Goal: Task Accomplishment & Management: Manage account settings

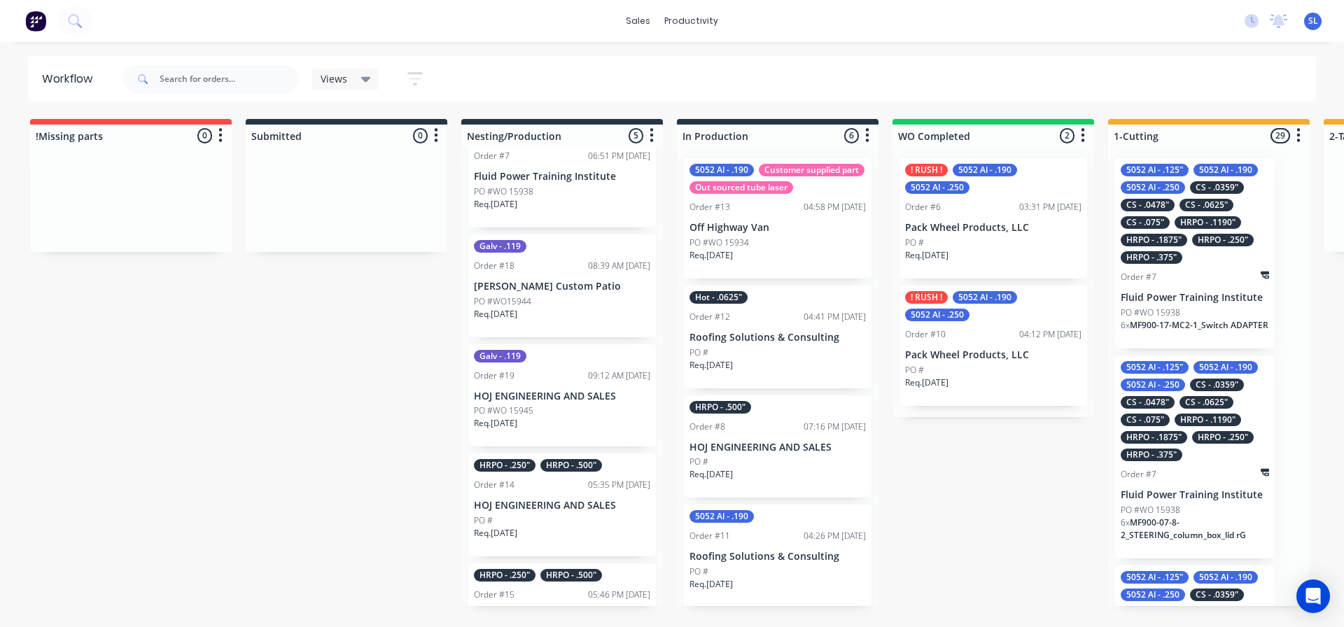
scroll to position [165, 0]
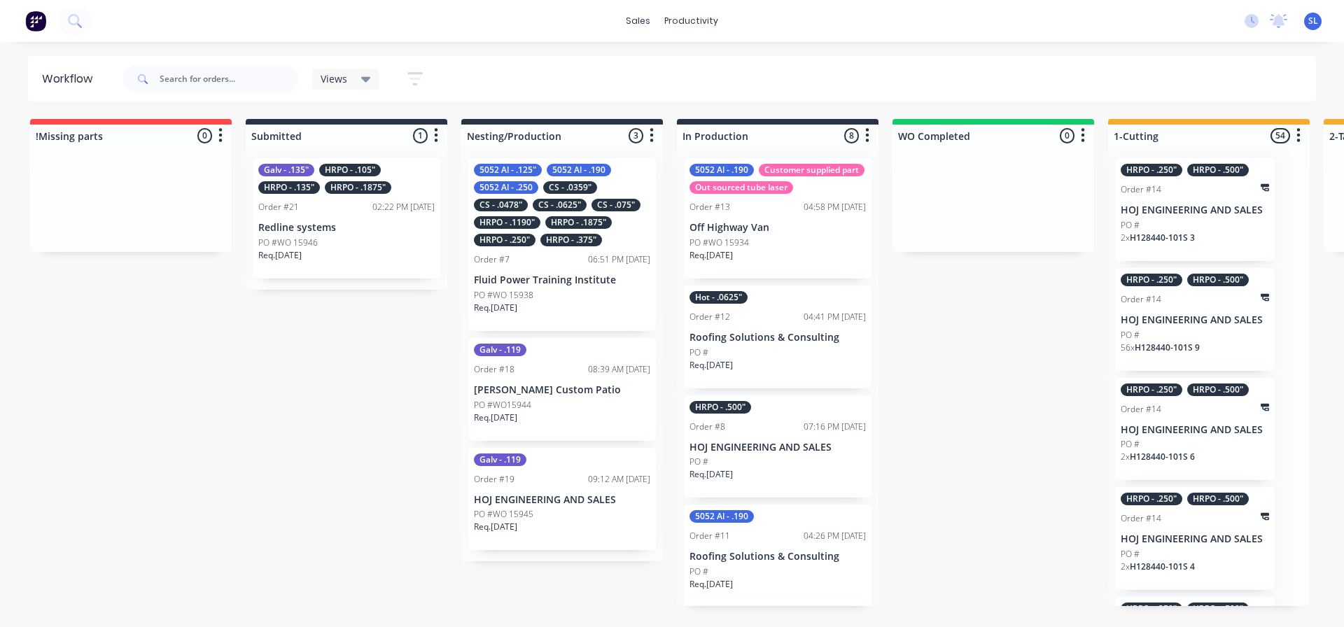
click at [355, 225] on p "Redline systems" at bounding box center [346, 228] width 176 height 12
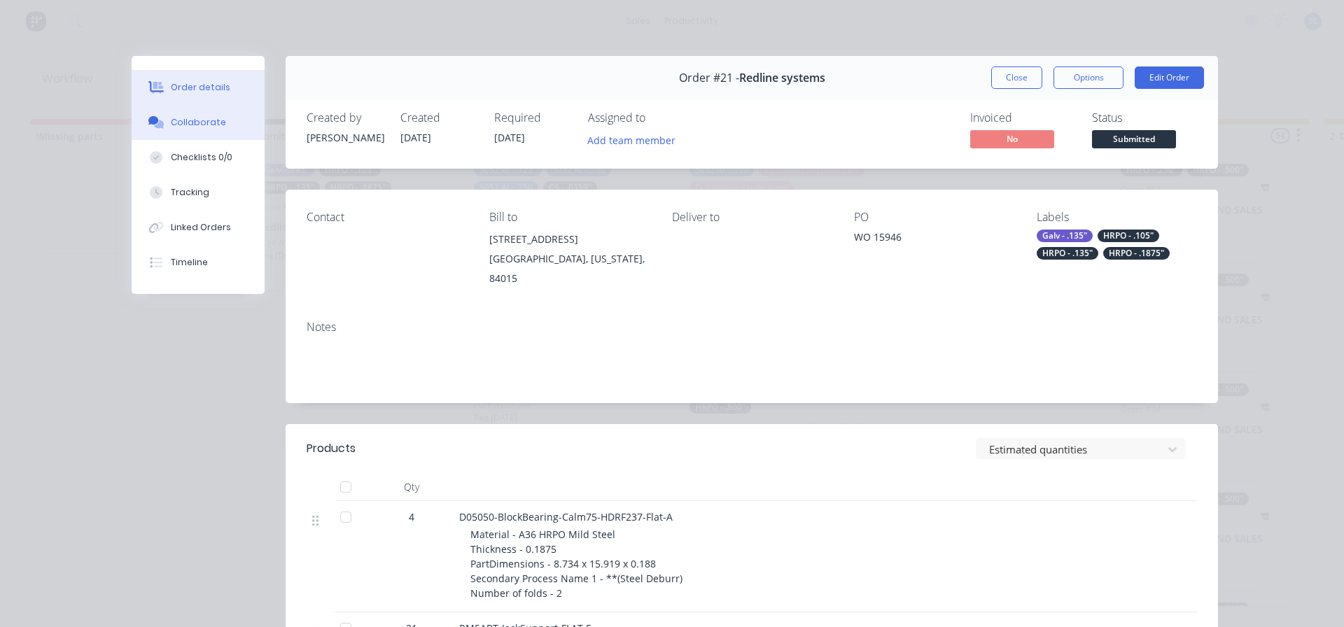
click at [205, 116] on div "Collaborate" at bounding box center [198, 122] width 55 height 13
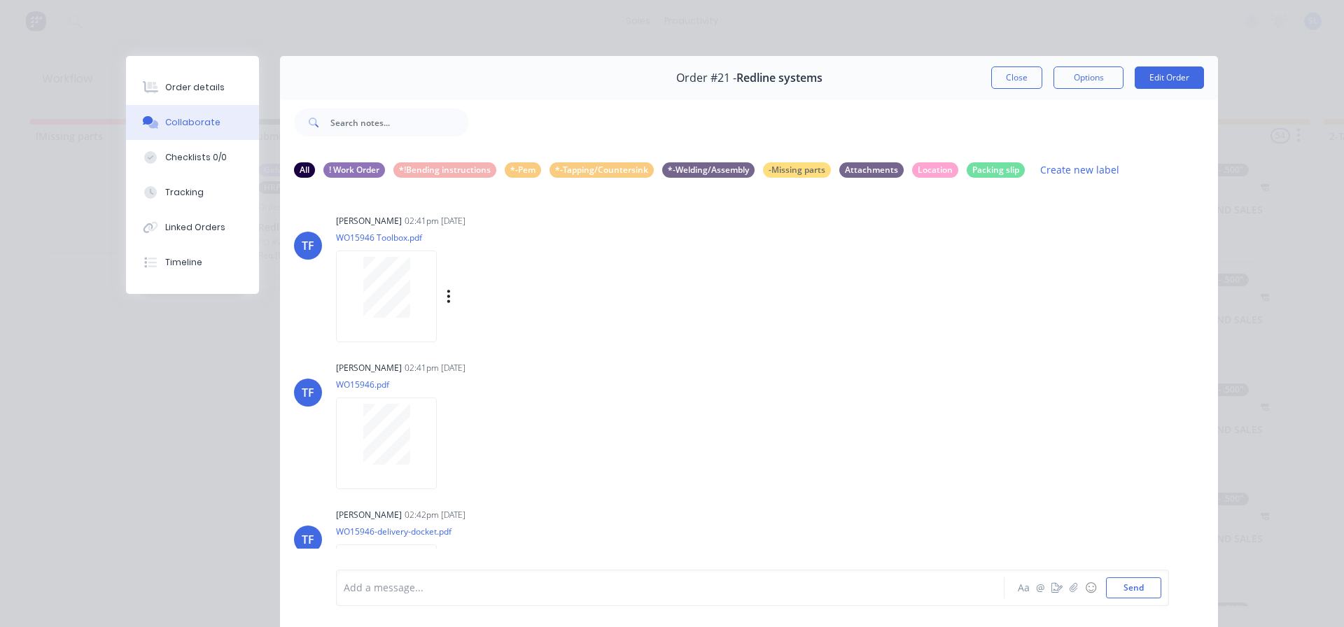
click at [356, 298] on div at bounding box center [386, 287] width 88 height 61
click at [1020, 76] on button "Close" at bounding box center [1016, 78] width 51 height 22
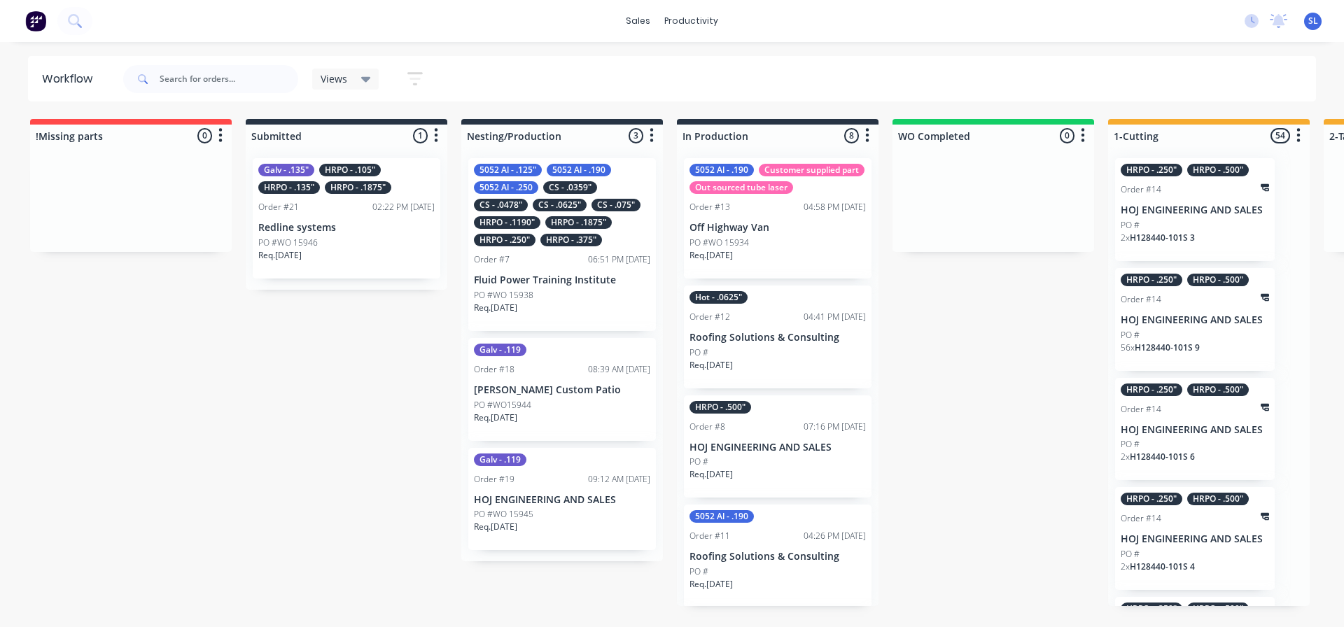
click at [358, 235] on div "Galv - .135" HRPO - .105" HRPO - .135" HRPO - .1875" Order #21 02:22 PM [DATE] …" at bounding box center [347, 218] width 188 height 120
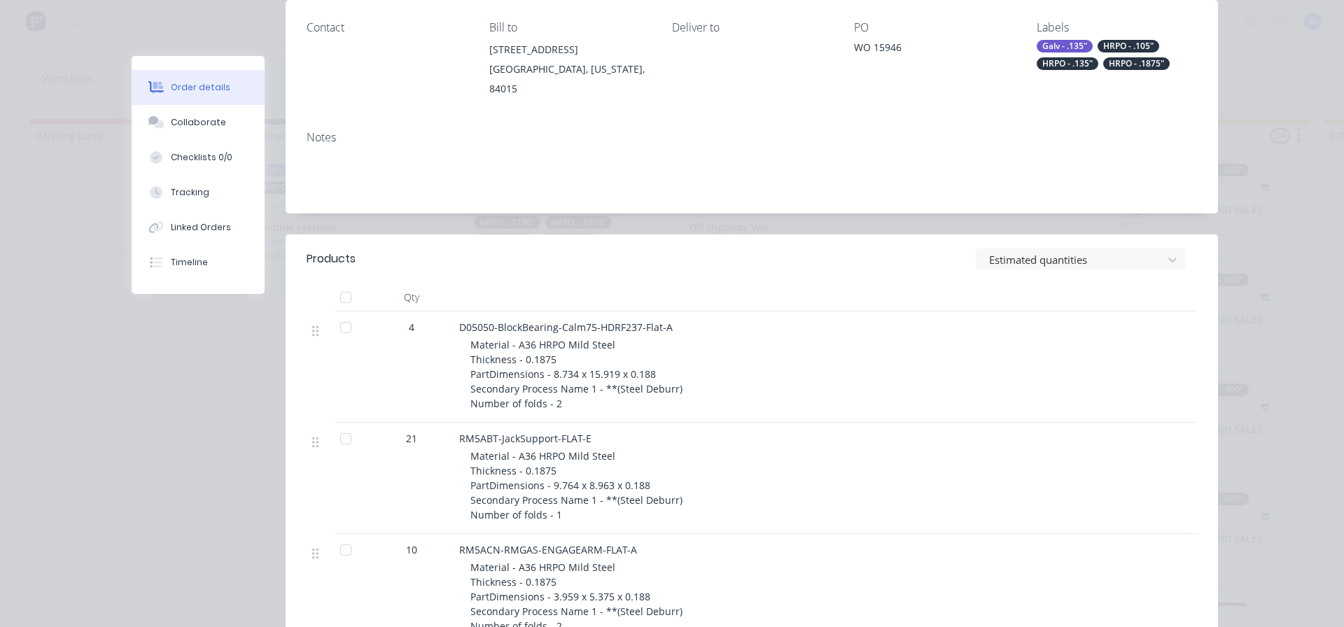
scroll to position [210, 0]
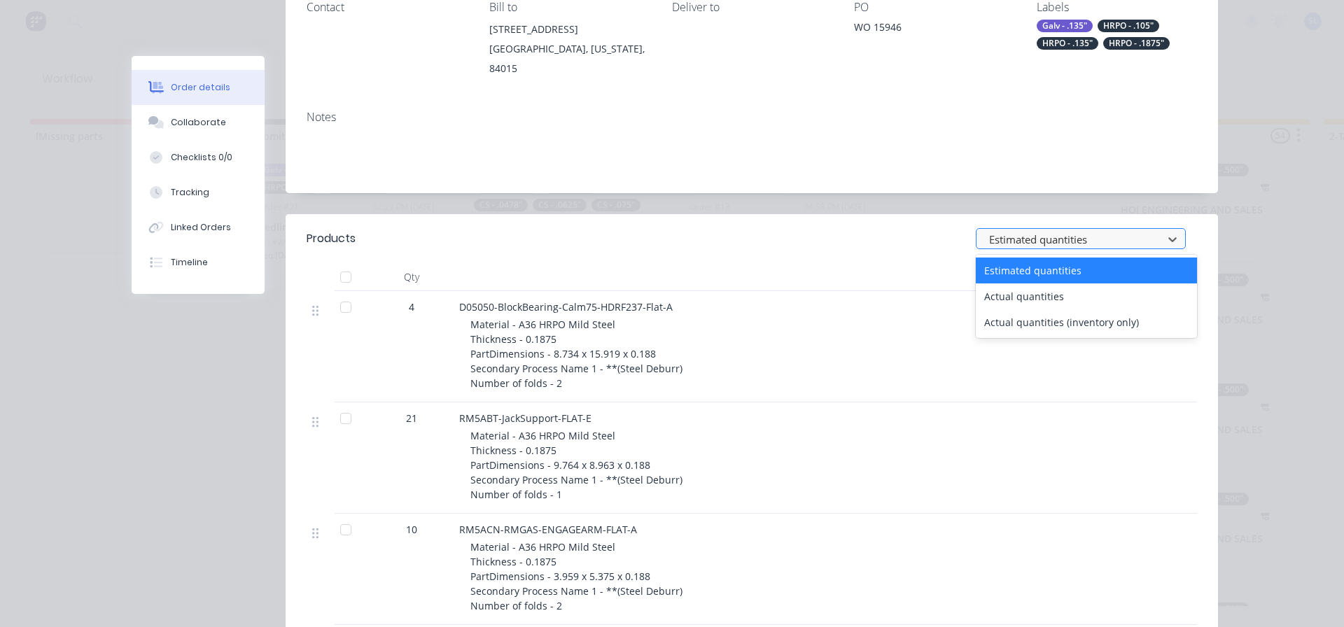
click at [1087, 231] on div at bounding box center [1072, 240] width 168 height 18
click at [1060, 293] on div "Actual quantities" at bounding box center [1086, 297] width 221 height 26
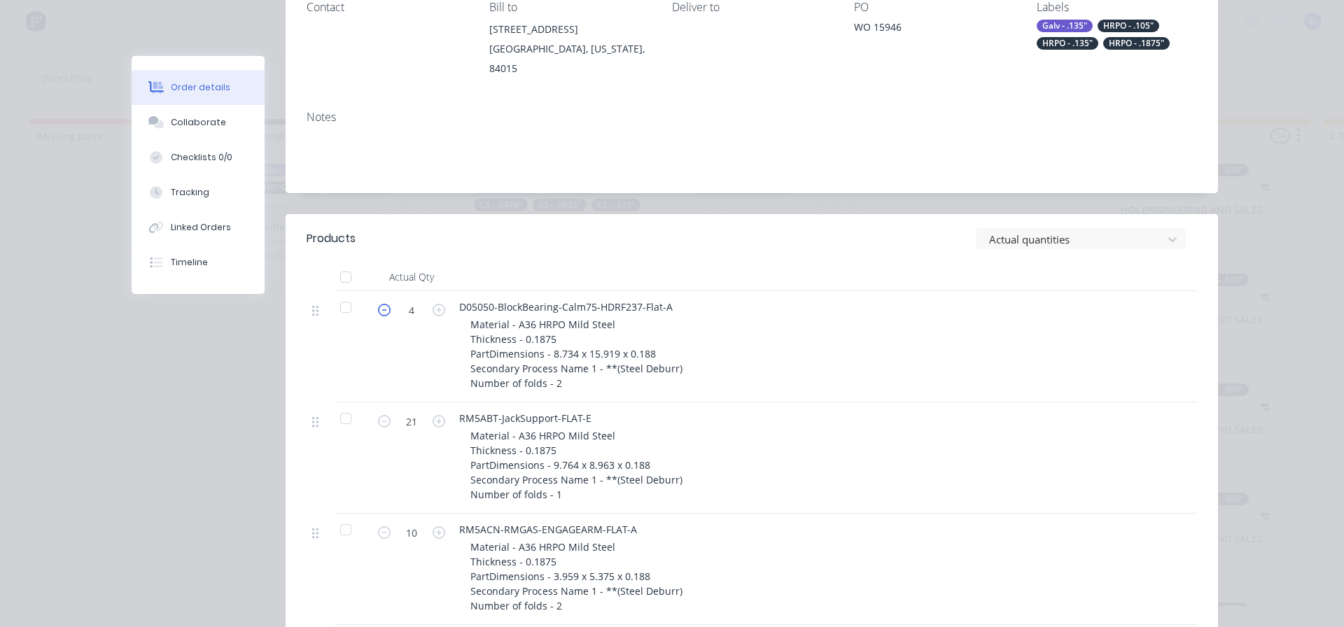
click at [379, 304] on icon "button" at bounding box center [384, 310] width 13 height 13
type input "2"
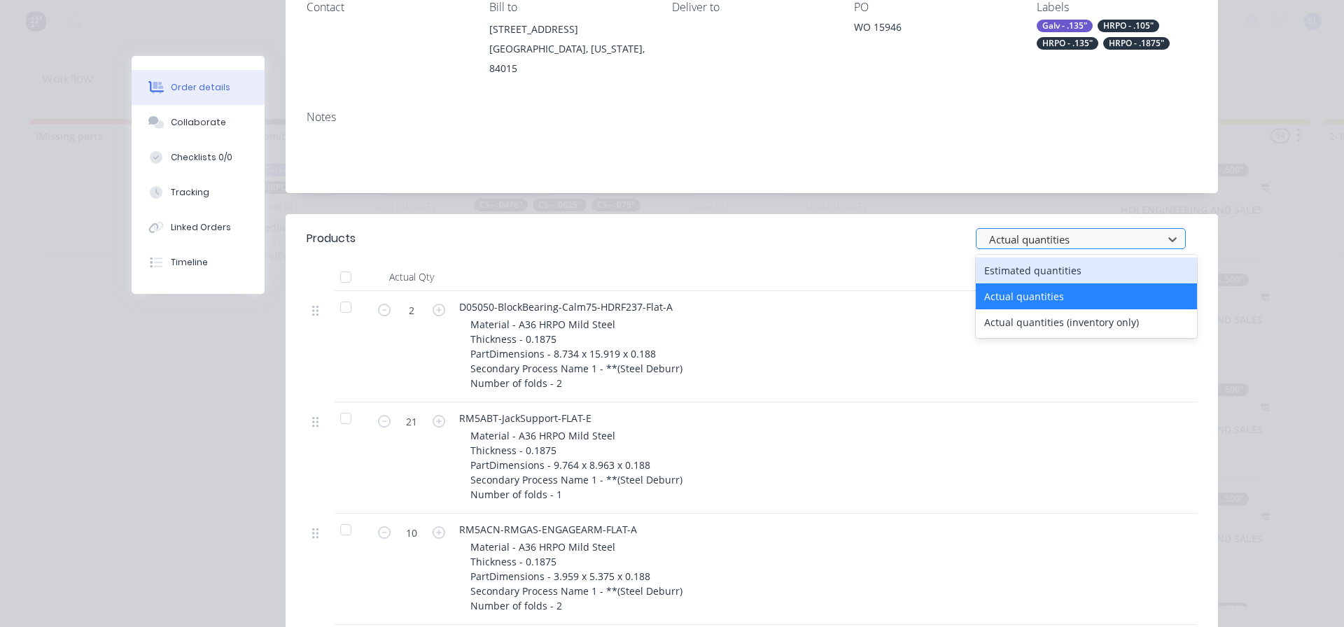
click at [1041, 231] on div at bounding box center [1072, 240] width 168 height 18
click at [1039, 258] on div "Estimated quantities" at bounding box center [1086, 271] width 221 height 26
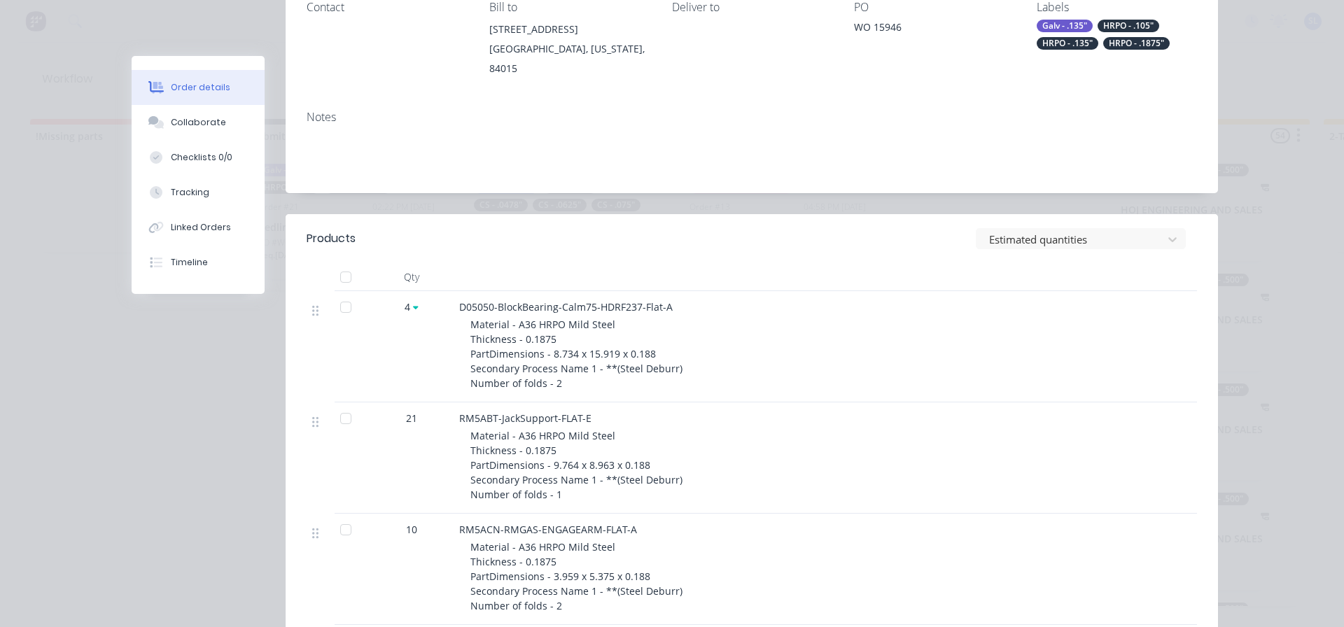
click at [872, 317] on div "Material - A36 HRPO Mild Steel Thickness - 0.1875 PartDimensions - 8.734 x 15.9…" at bounding box center [739, 354] width 538 height 74
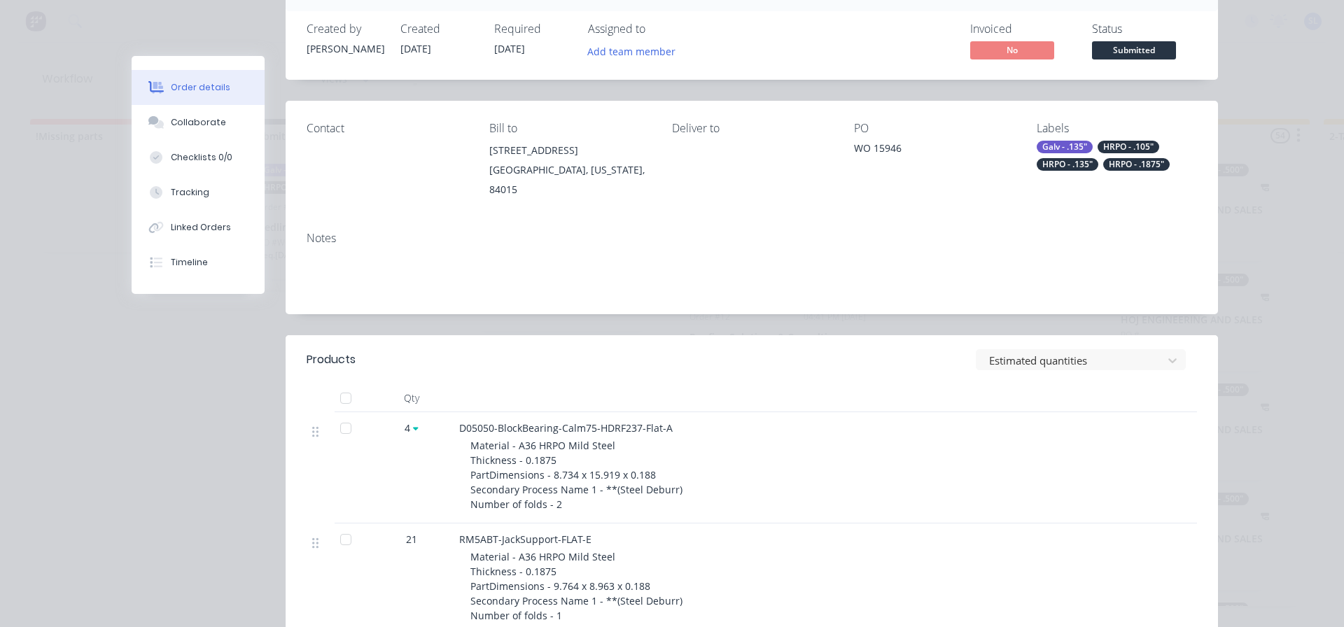
scroll to position [0, 0]
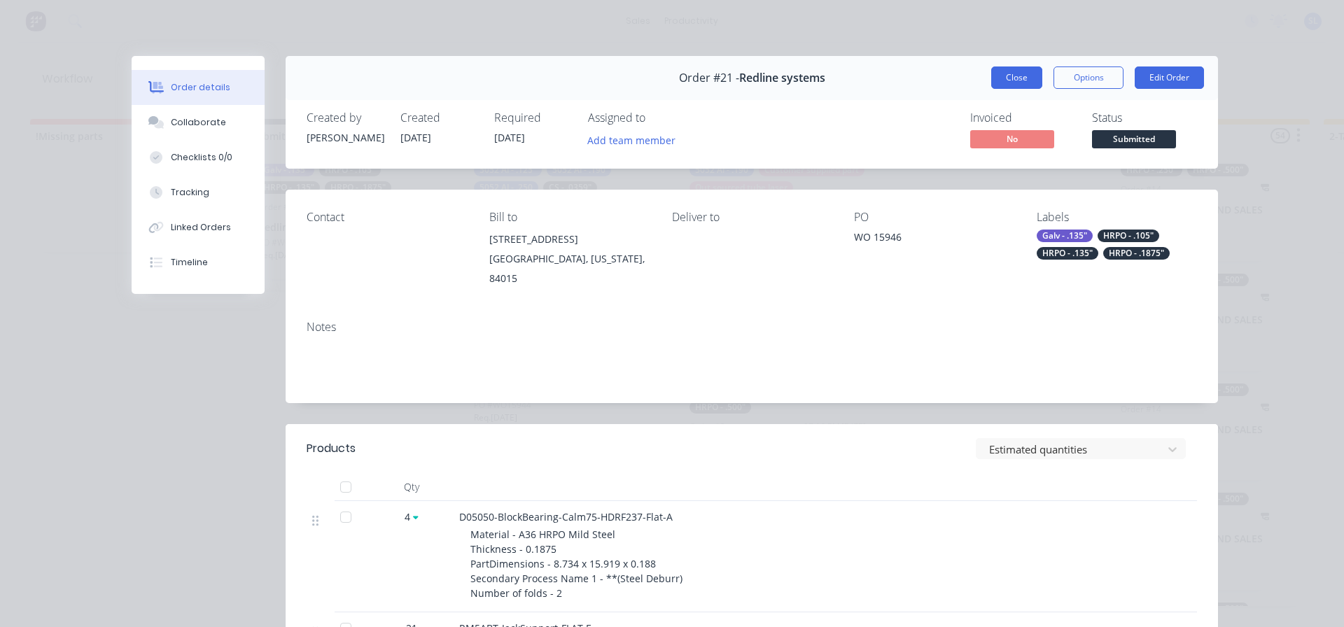
click at [1010, 86] on button "Close" at bounding box center [1016, 78] width 51 height 22
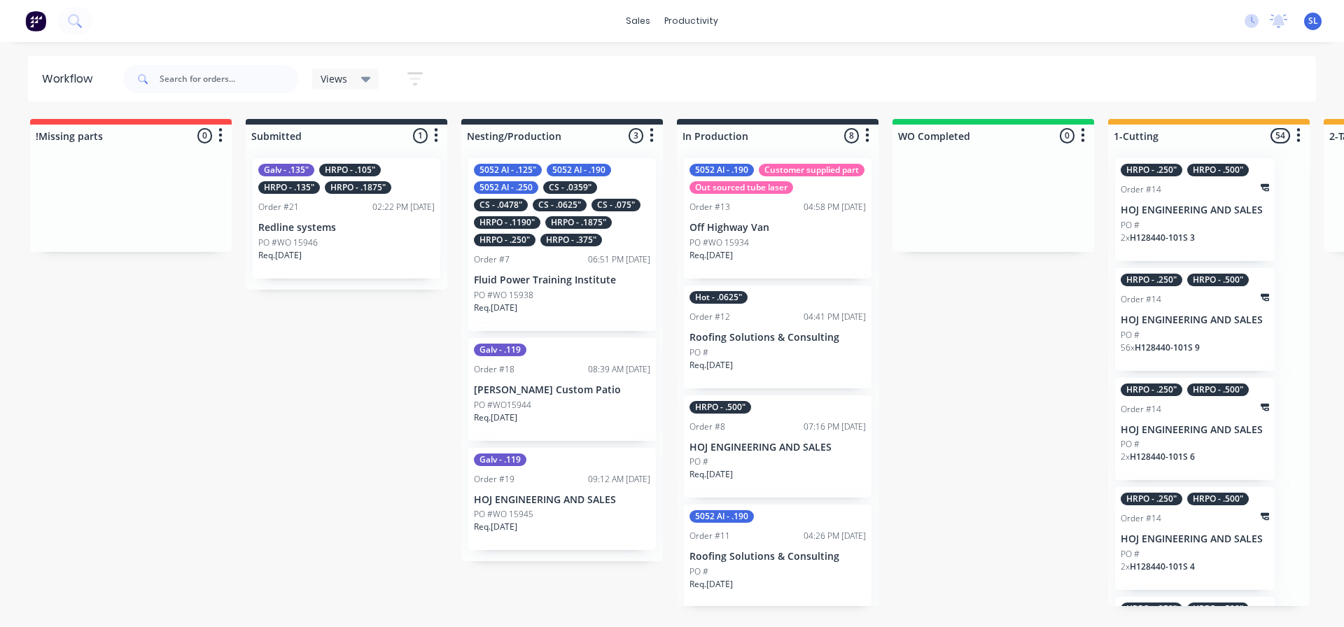
click at [389, 221] on div "Galv - .135" HRPO - .105" HRPO - .135" HRPO - .1875" Order #21 02:22 PM [DATE] …" at bounding box center [347, 218] width 188 height 120
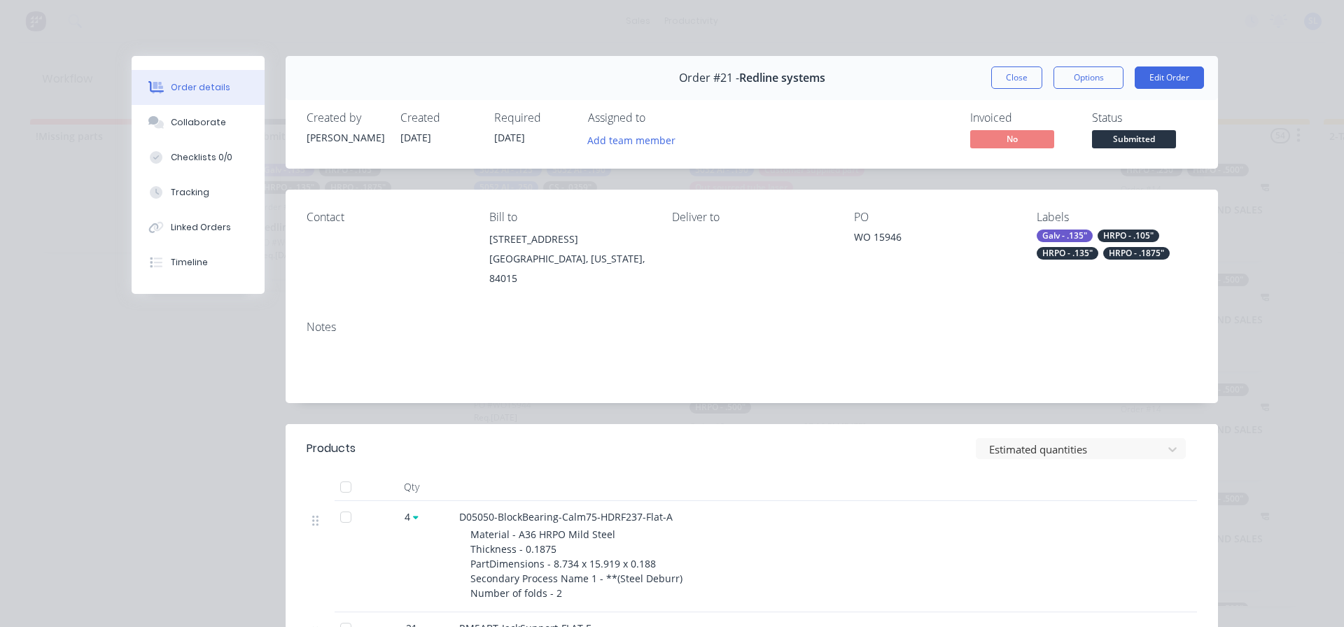
scroll to position [70, 0]
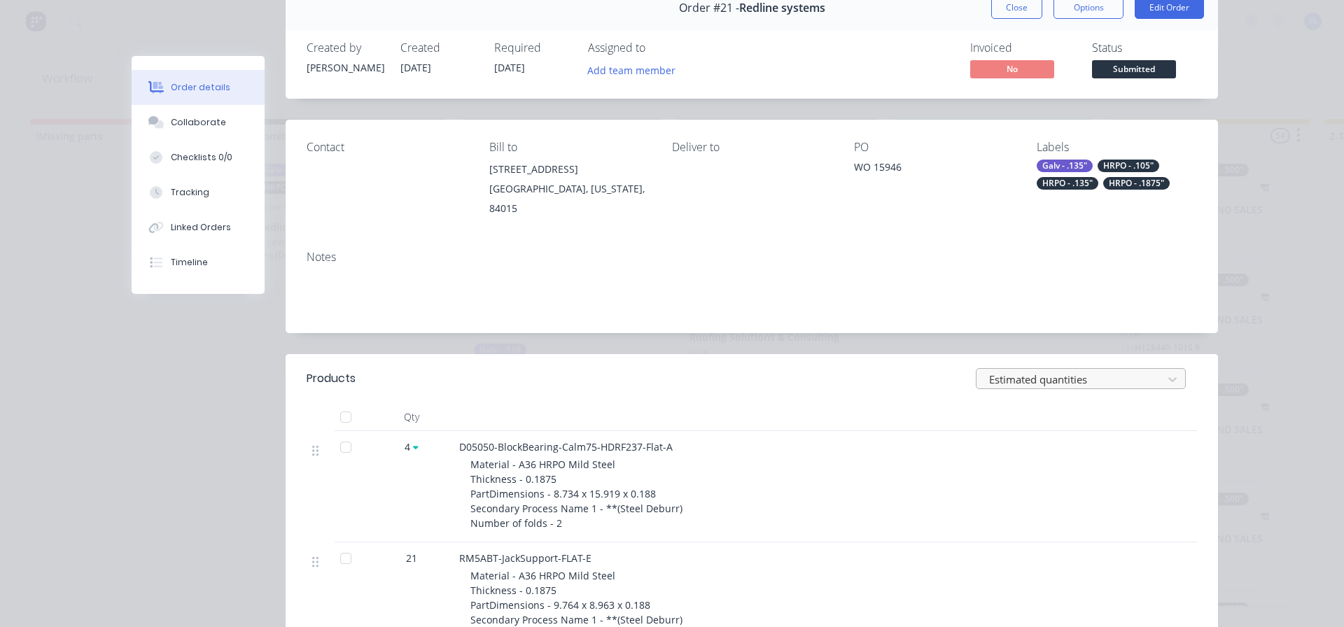
click at [1043, 371] on div at bounding box center [1072, 380] width 168 height 18
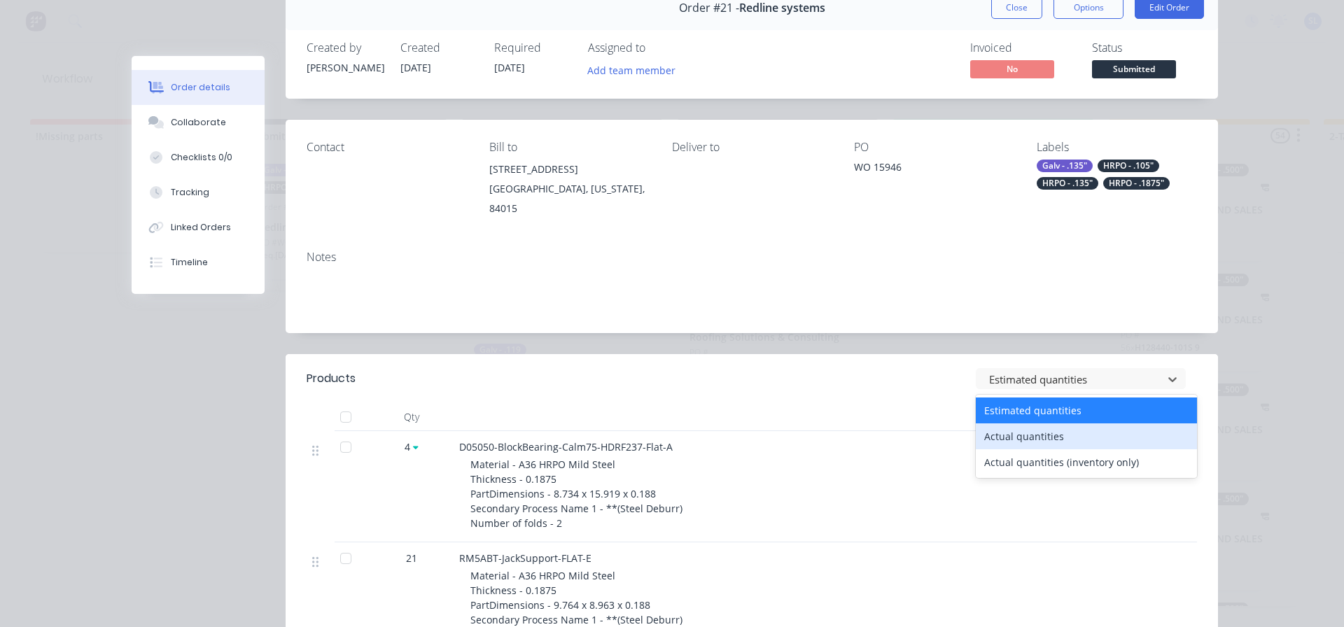
click at [1030, 424] on div "Actual quantities" at bounding box center [1086, 437] width 221 height 26
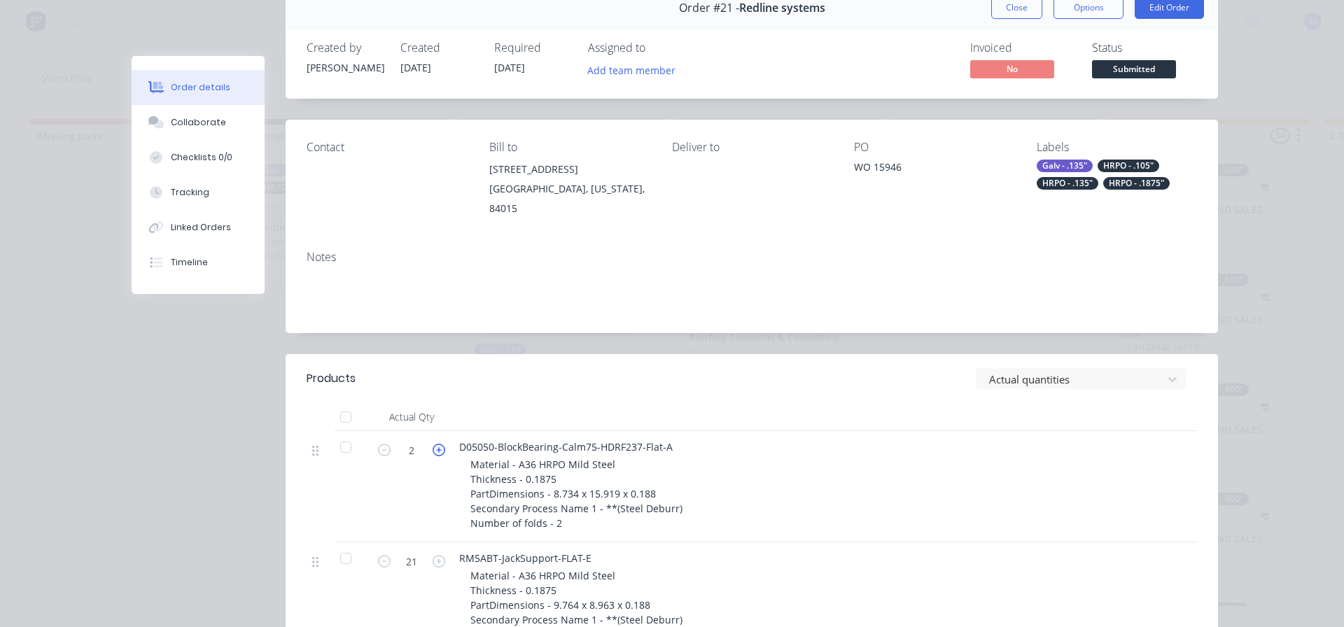
click at [438, 444] on icon "button" at bounding box center [439, 450] width 13 height 13
type input "4"
click at [1060, 375] on div "Actual quantities" at bounding box center [1072, 379] width 176 height 21
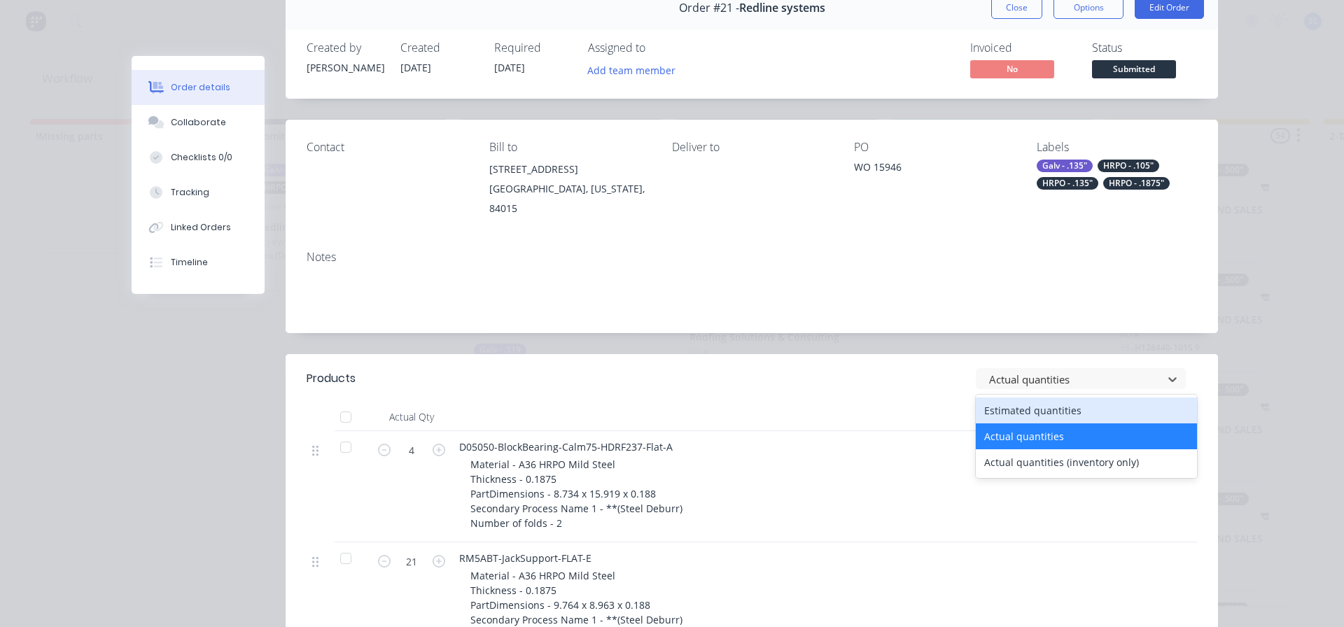
click at [1052, 398] on div "Estimated quantities" at bounding box center [1086, 411] width 221 height 26
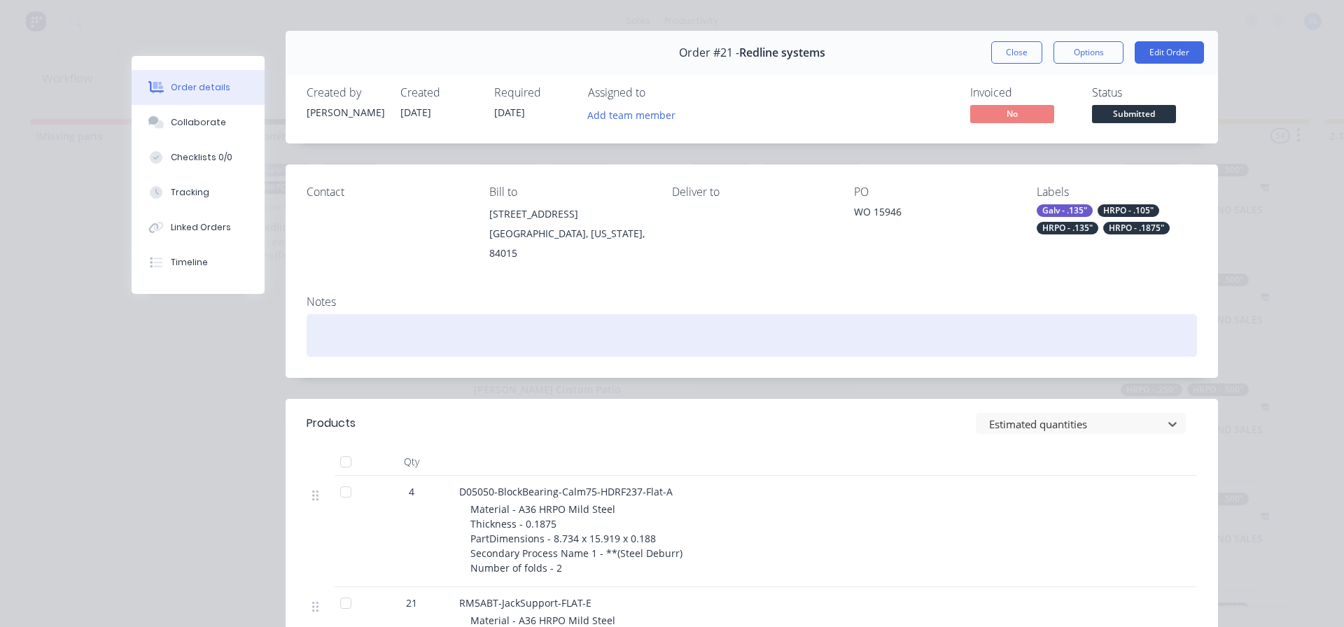
scroll to position [0, 0]
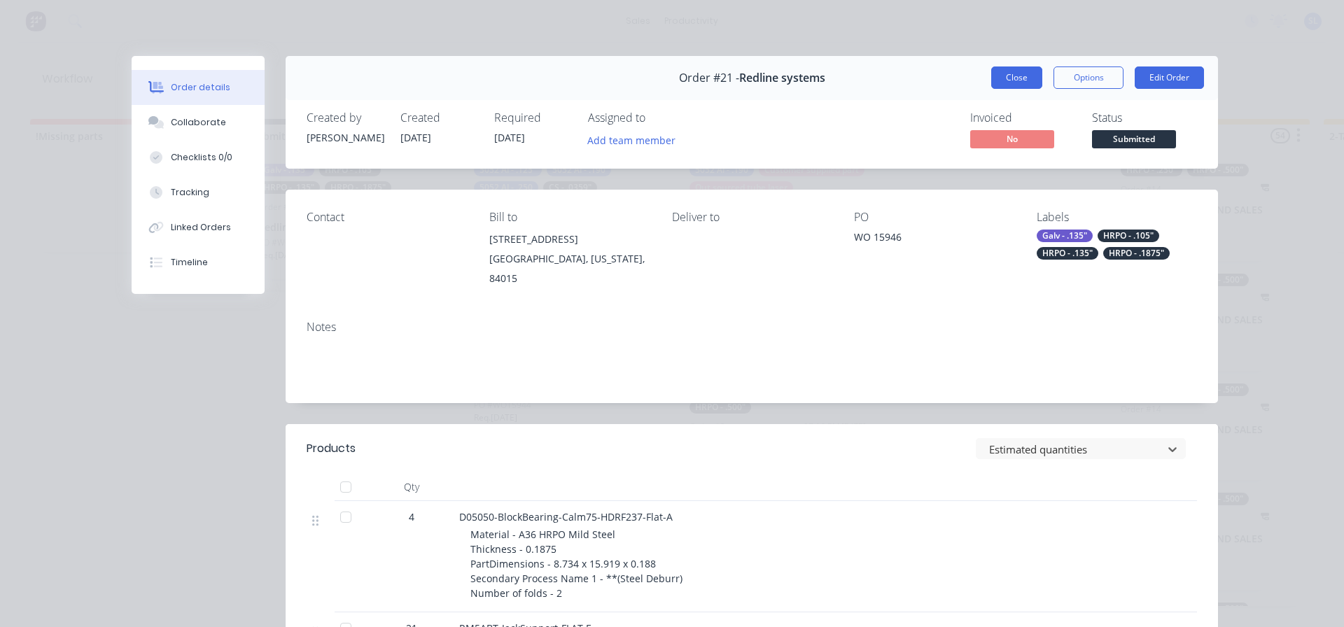
click at [1010, 81] on button "Close" at bounding box center [1016, 78] width 51 height 22
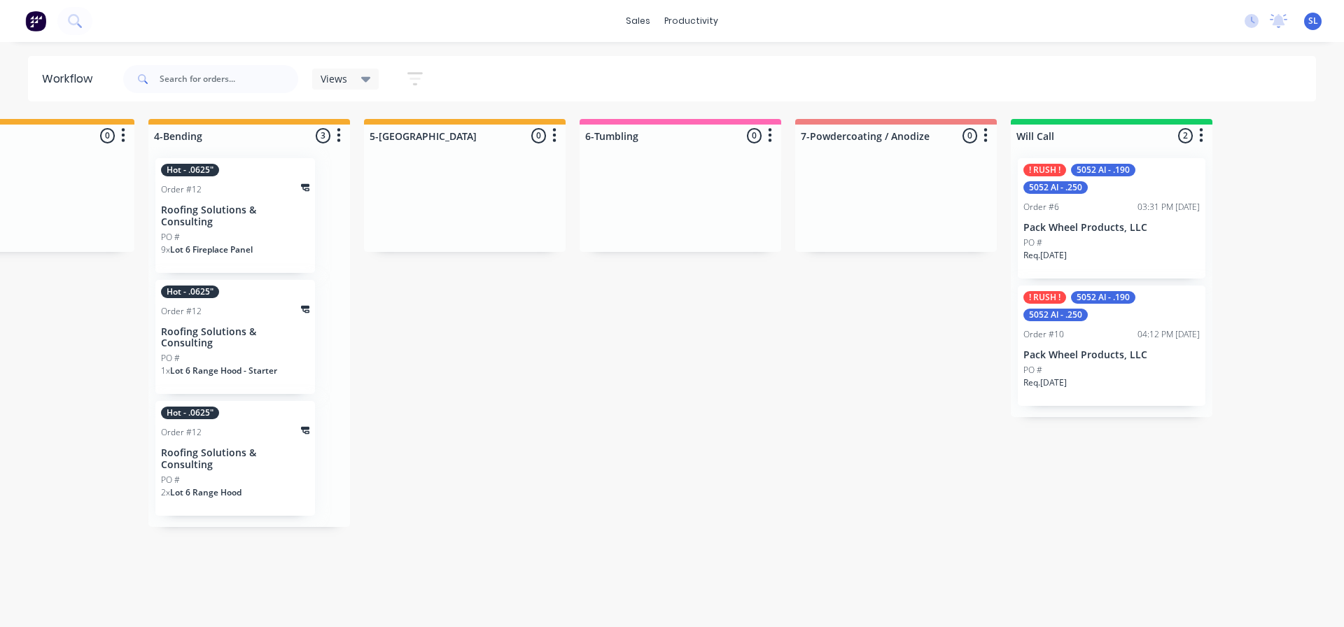
scroll to position [0, 1627]
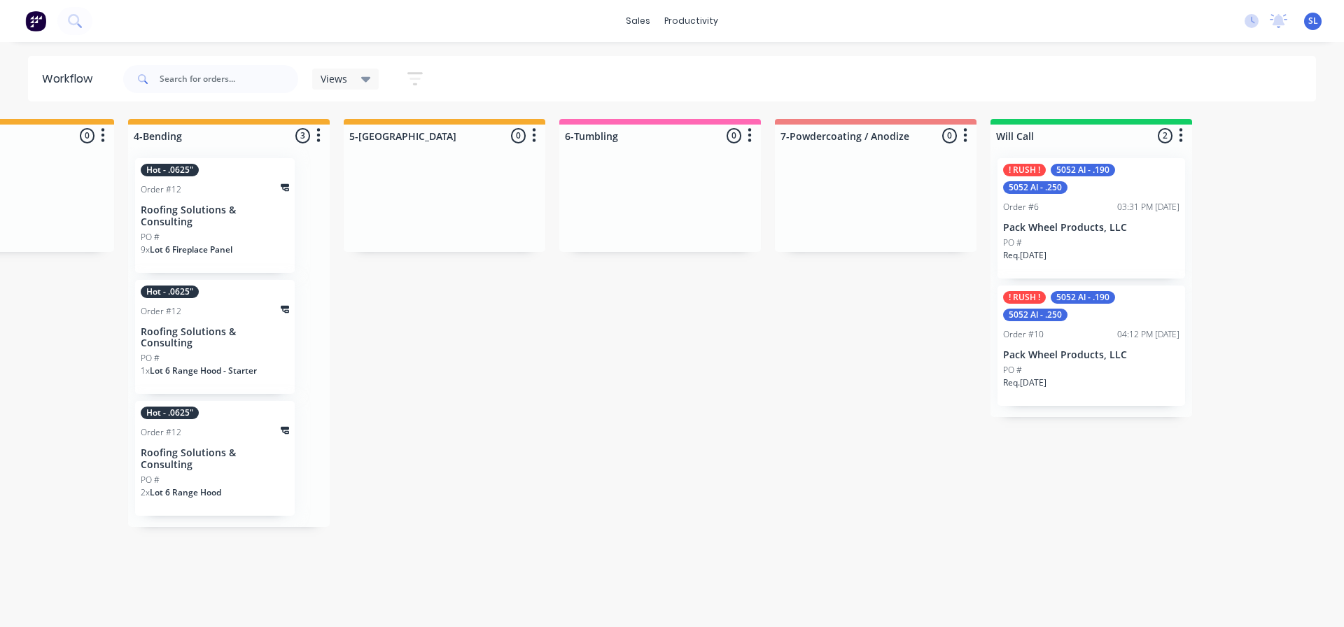
click at [1171, 201] on div "03:31 PM [DATE]" at bounding box center [1148, 207] width 62 height 13
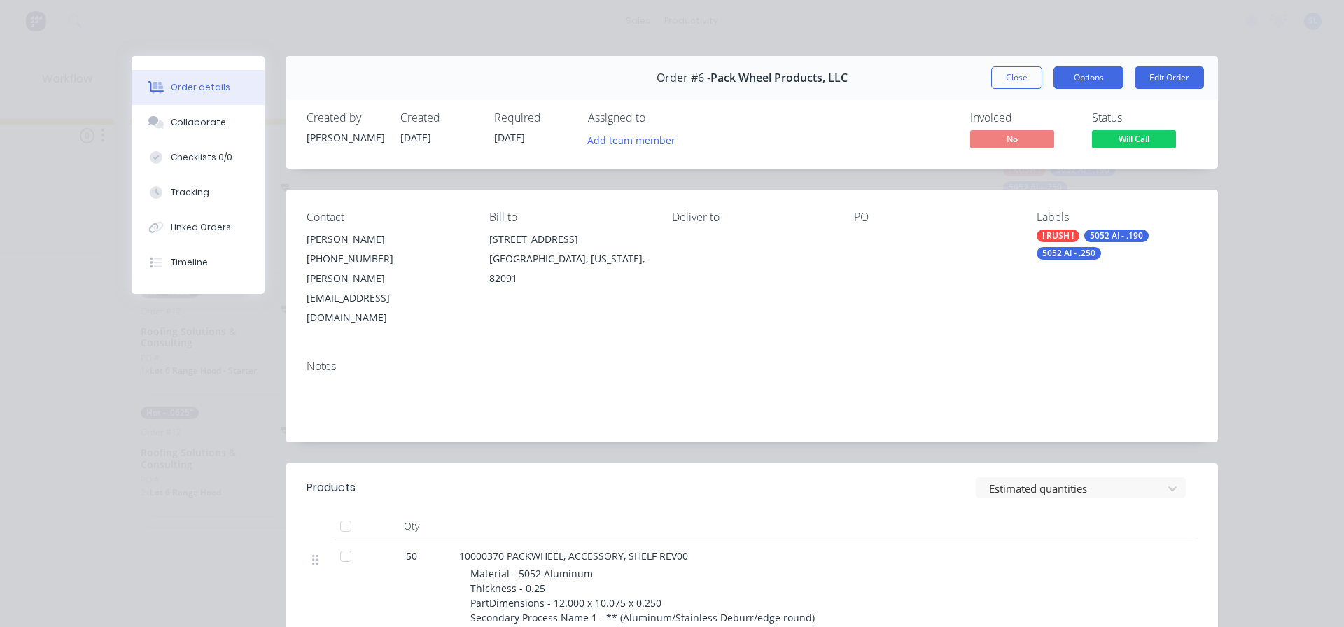
click at [1095, 81] on button "Options" at bounding box center [1089, 78] width 70 height 22
click at [1170, 121] on div "Status" at bounding box center [1144, 117] width 105 height 13
click at [1148, 132] on span "Will Call" at bounding box center [1134, 139] width 84 height 18
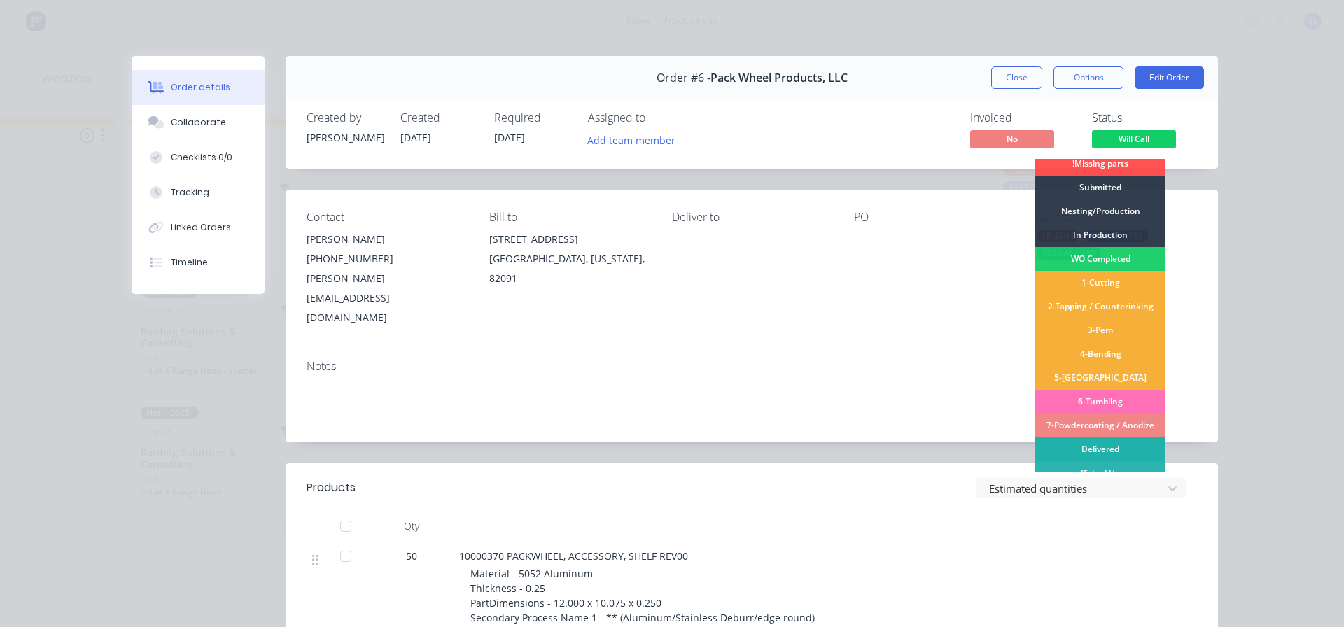
scroll to position [14, 0]
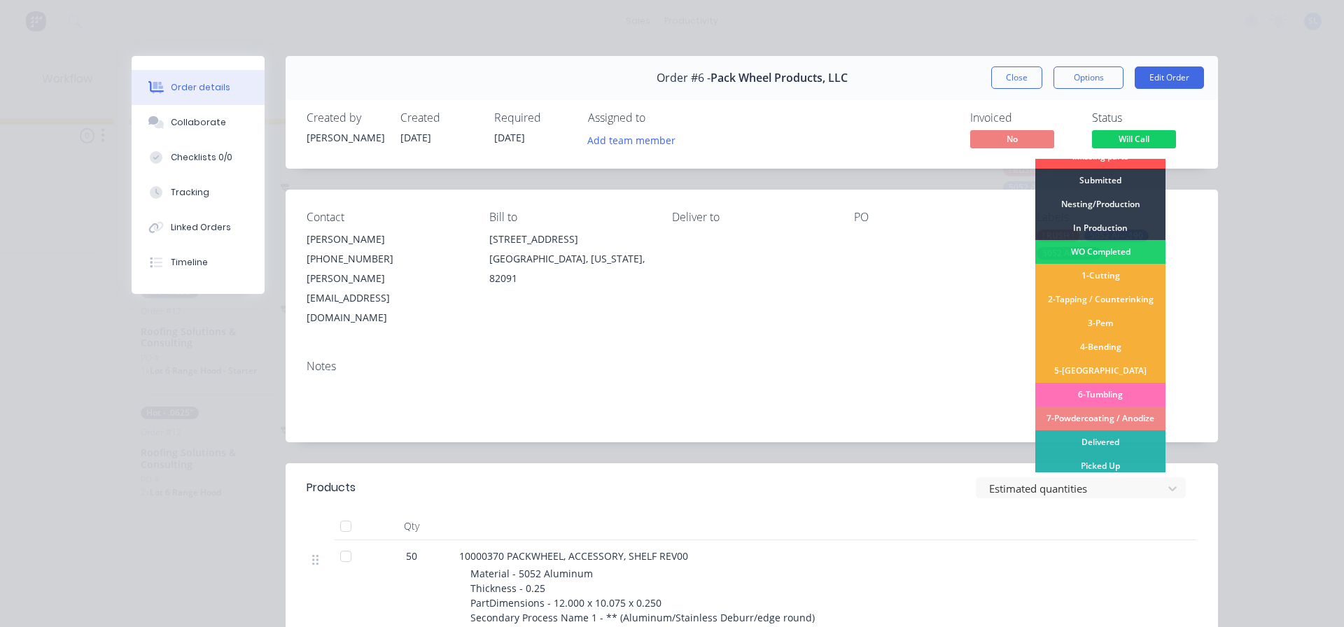
click at [931, 302] on div "Contact [PERSON_NAME] [PHONE_NUMBER] [PERSON_NAME][EMAIL_ADDRESS][DOMAIN_NAME] …" at bounding box center [752, 269] width 933 height 159
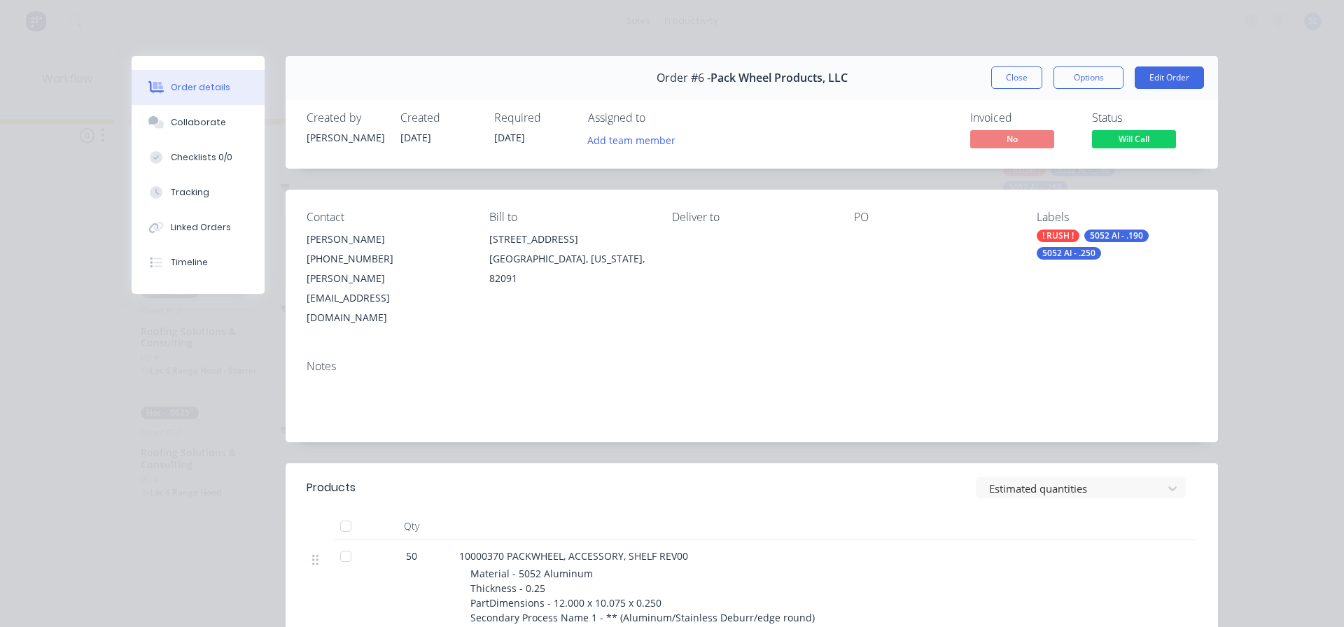
click at [1134, 133] on span "Will Call" at bounding box center [1134, 139] width 84 height 18
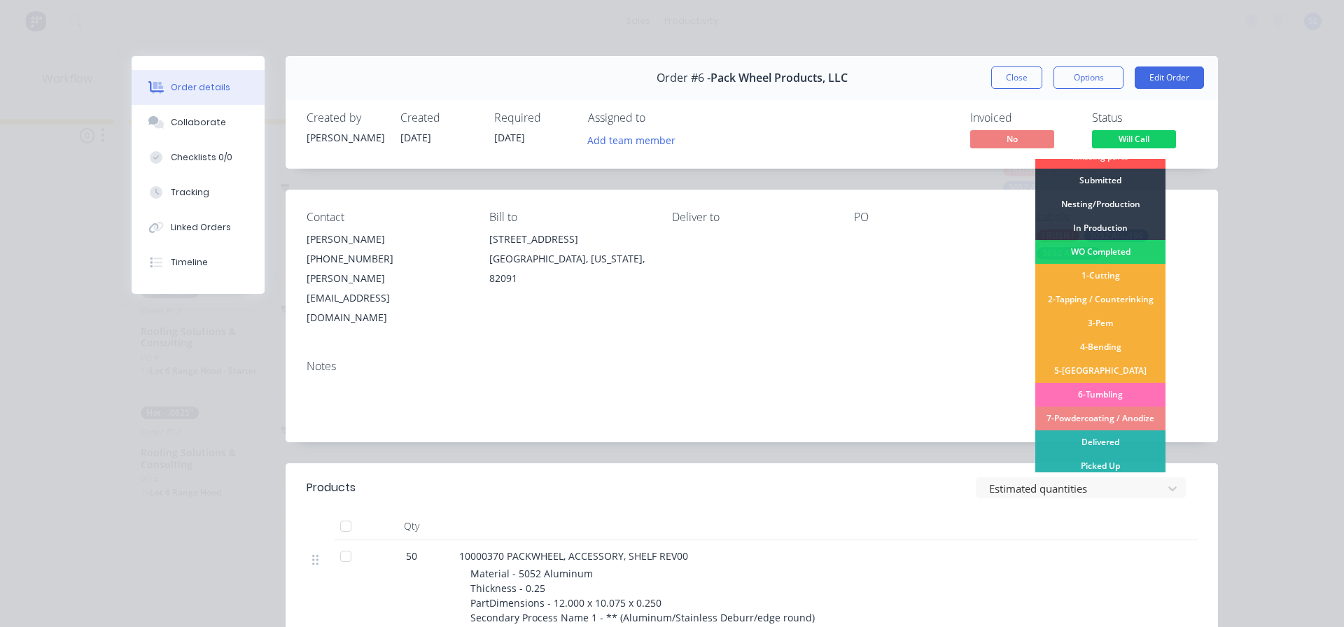
click at [996, 399] on div "Notes" at bounding box center [752, 396] width 933 height 94
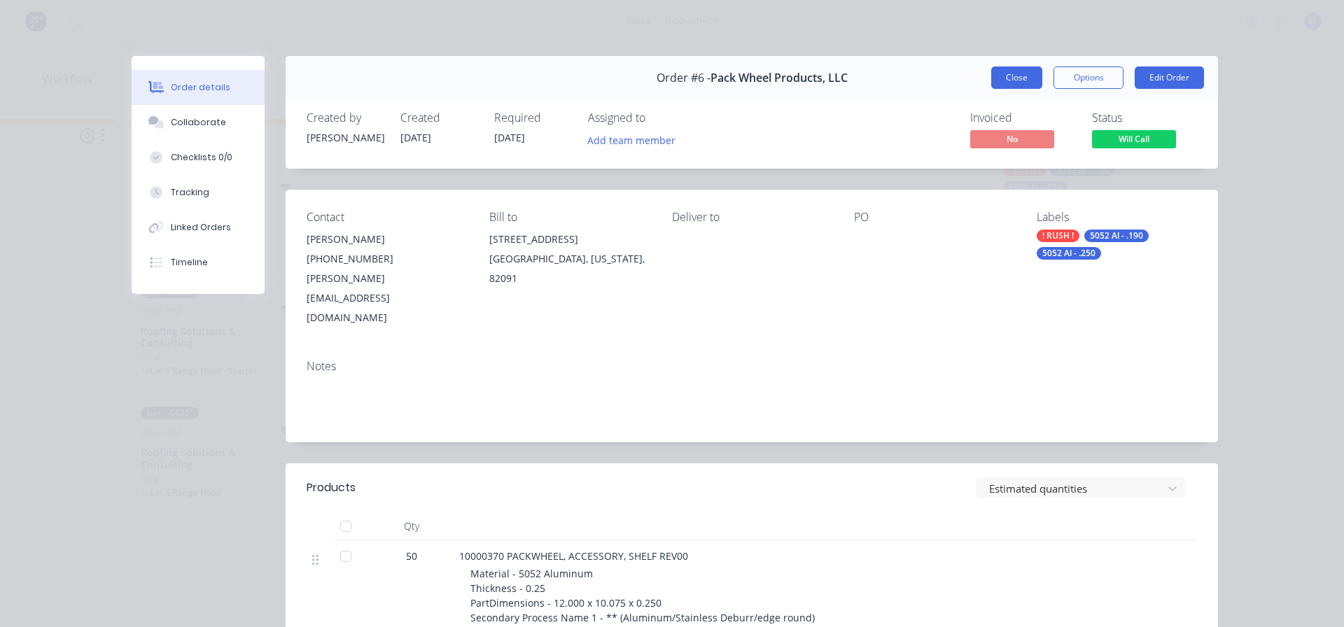
click at [1014, 88] on button "Close" at bounding box center [1016, 78] width 51 height 22
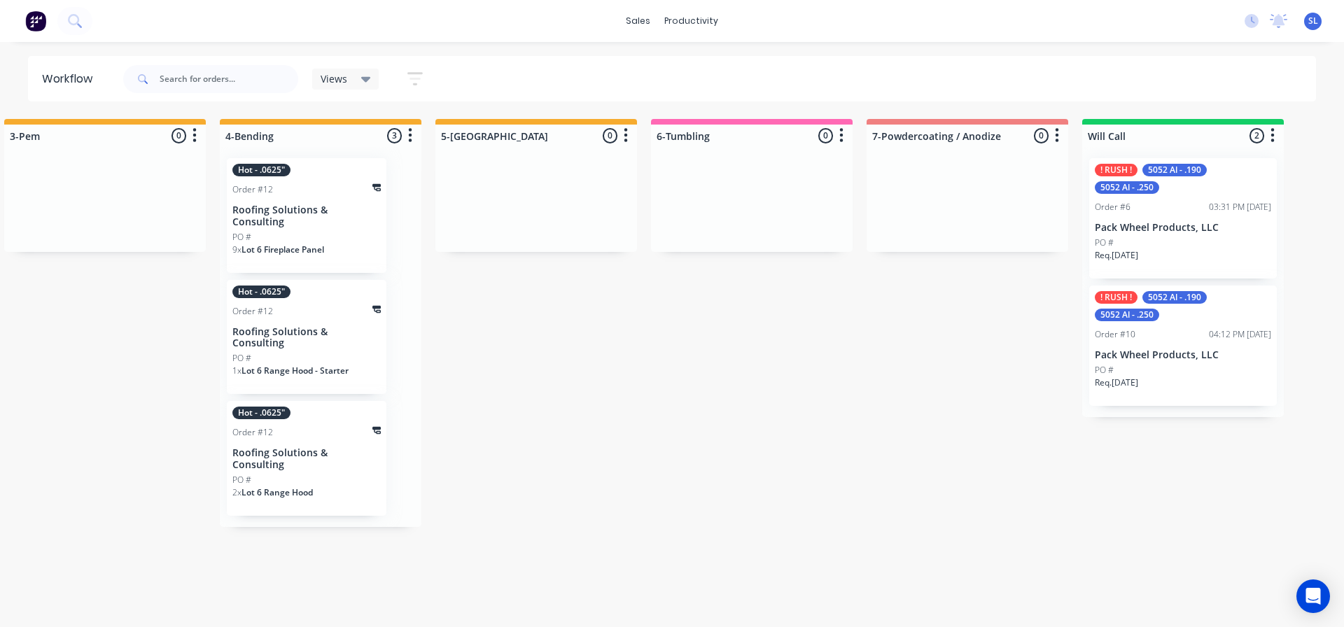
scroll to position [0, 1803]
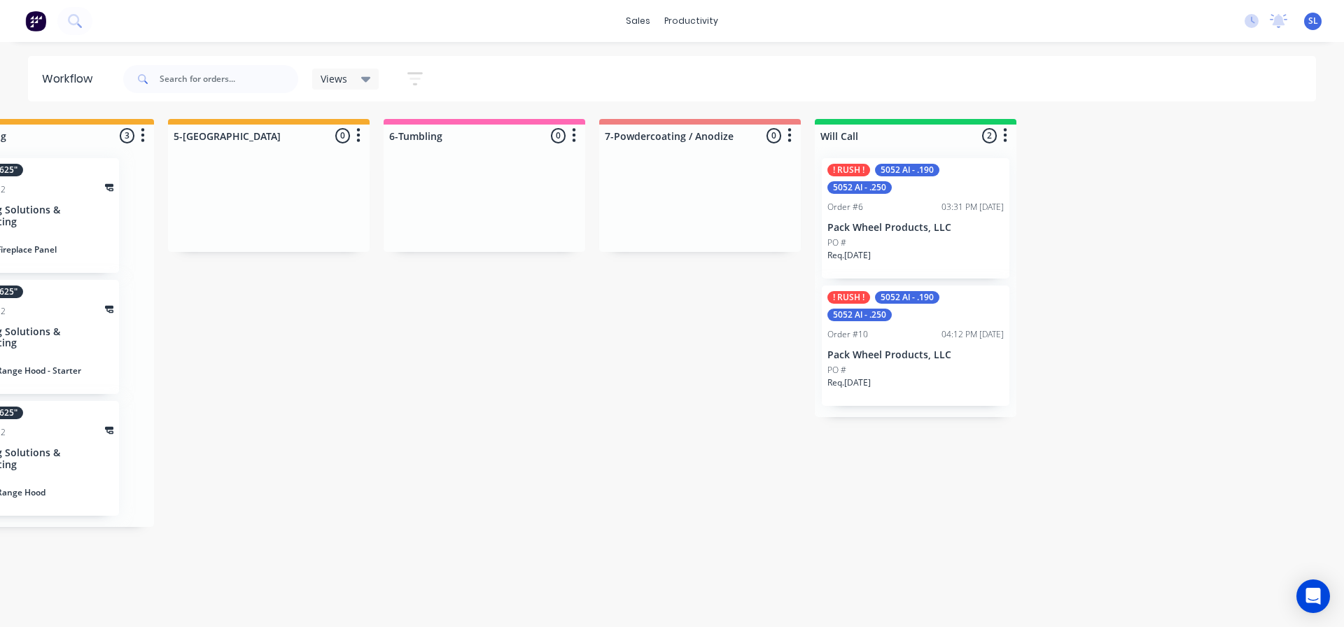
click at [942, 194] on div "! RUSH ! 5052 Al - .190 5052 Al - .250 Order #6 03:31 PM 06/10/25 Pack Wheel Pr…" at bounding box center [916, 218] width 188 height 120
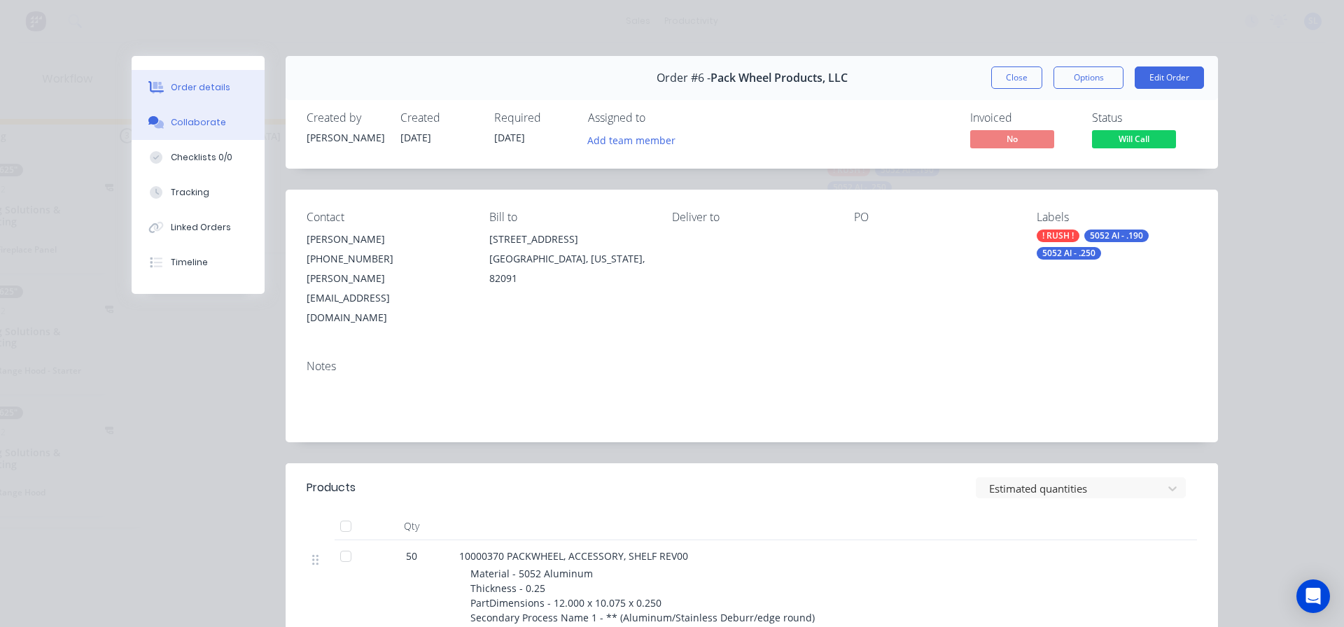
click at [197, 125] on div "Collaborate" at bounding box center [198, 122] width 55 height 13
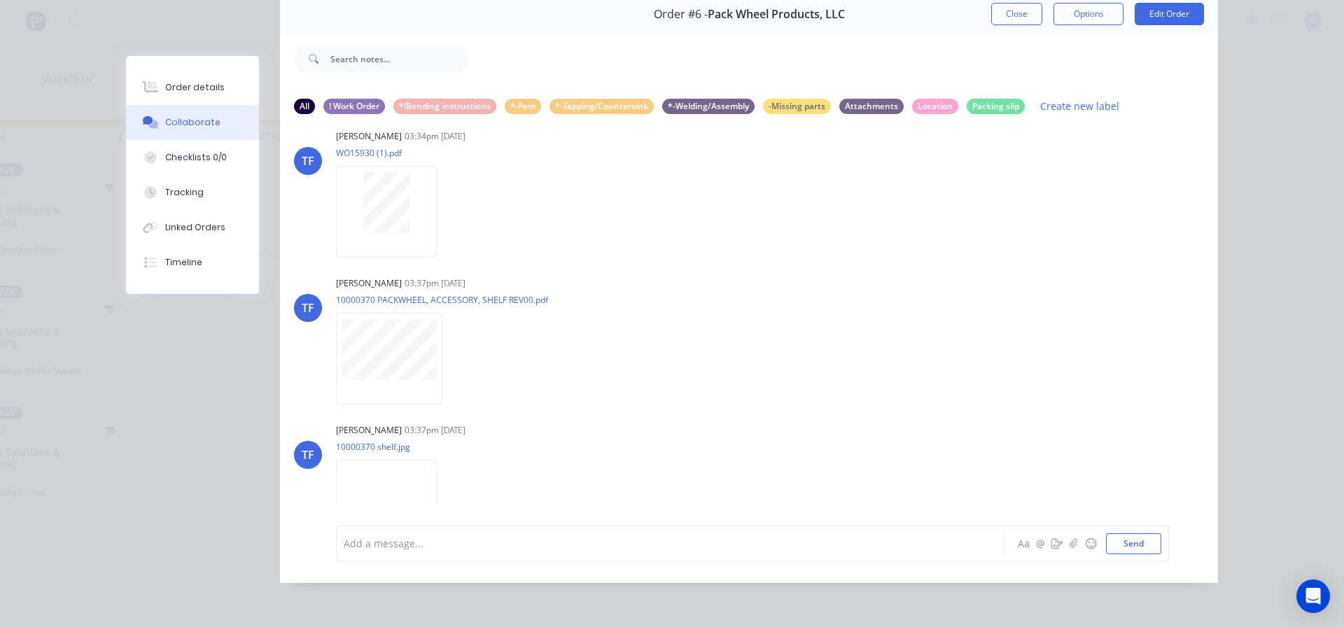
scroll to position [0, 0]
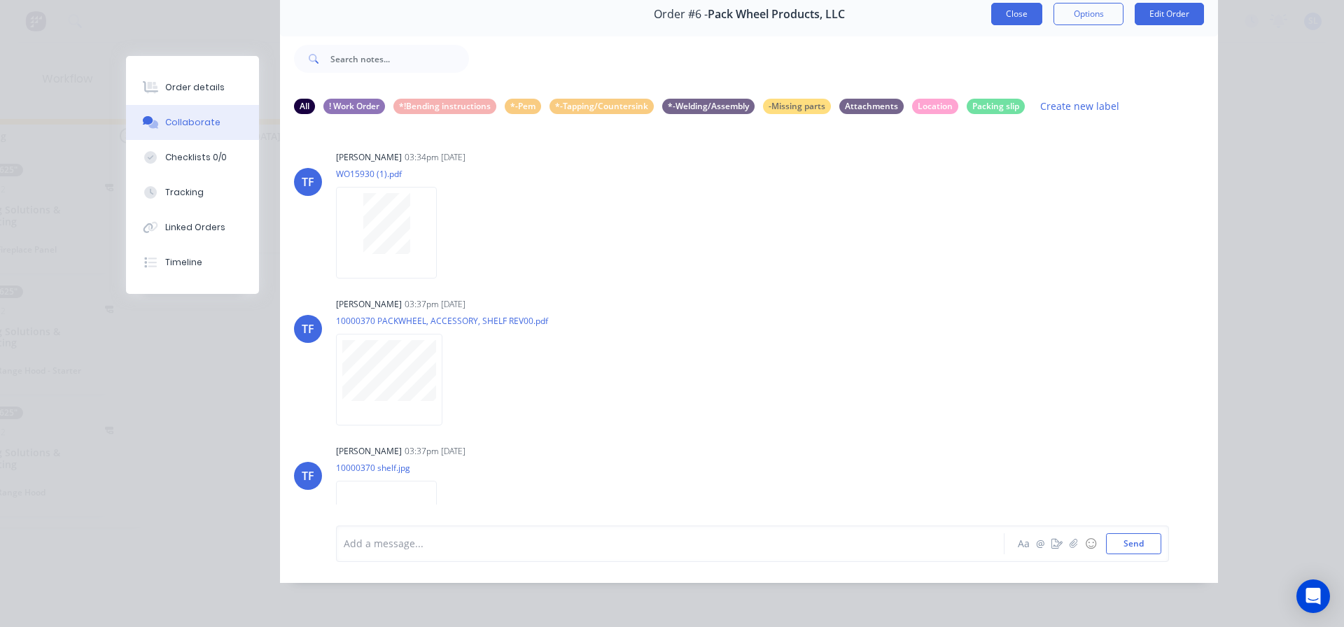
click at [1006, 11] on button "Close" at bounding box center [1016, 14] width 51 height 22
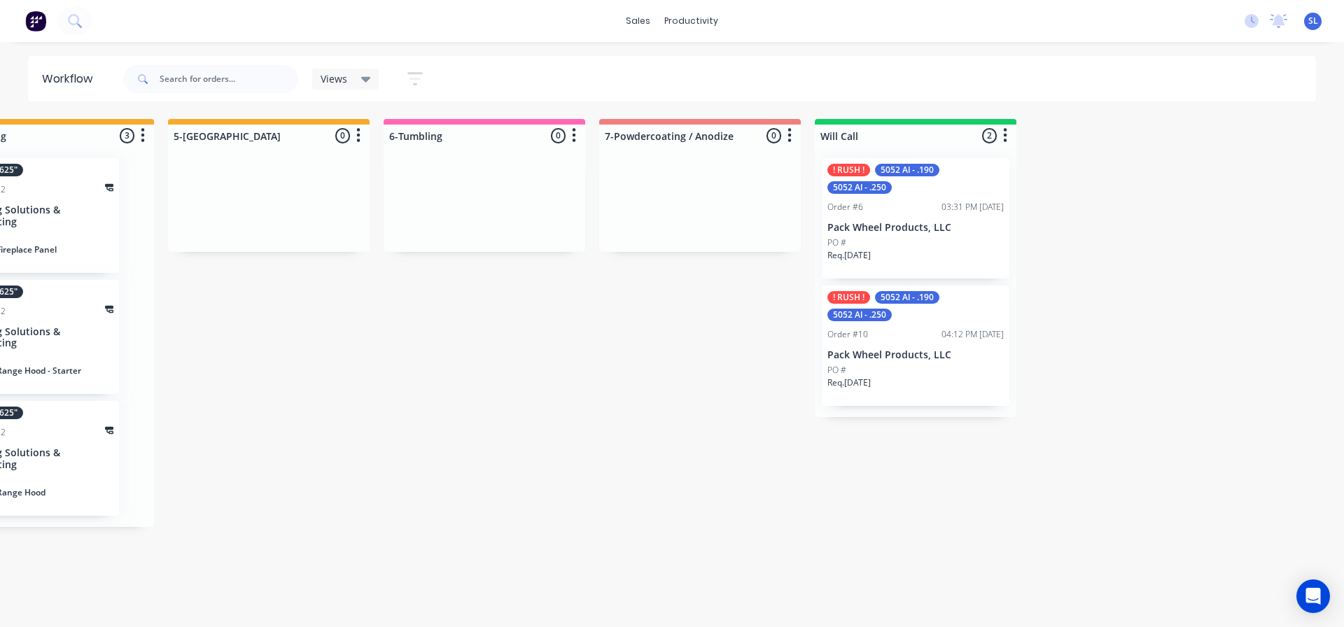
click at [920, 355] on p "Pack Wheel Products, LLC" at bounding box center [916, 355] width 176 height 12
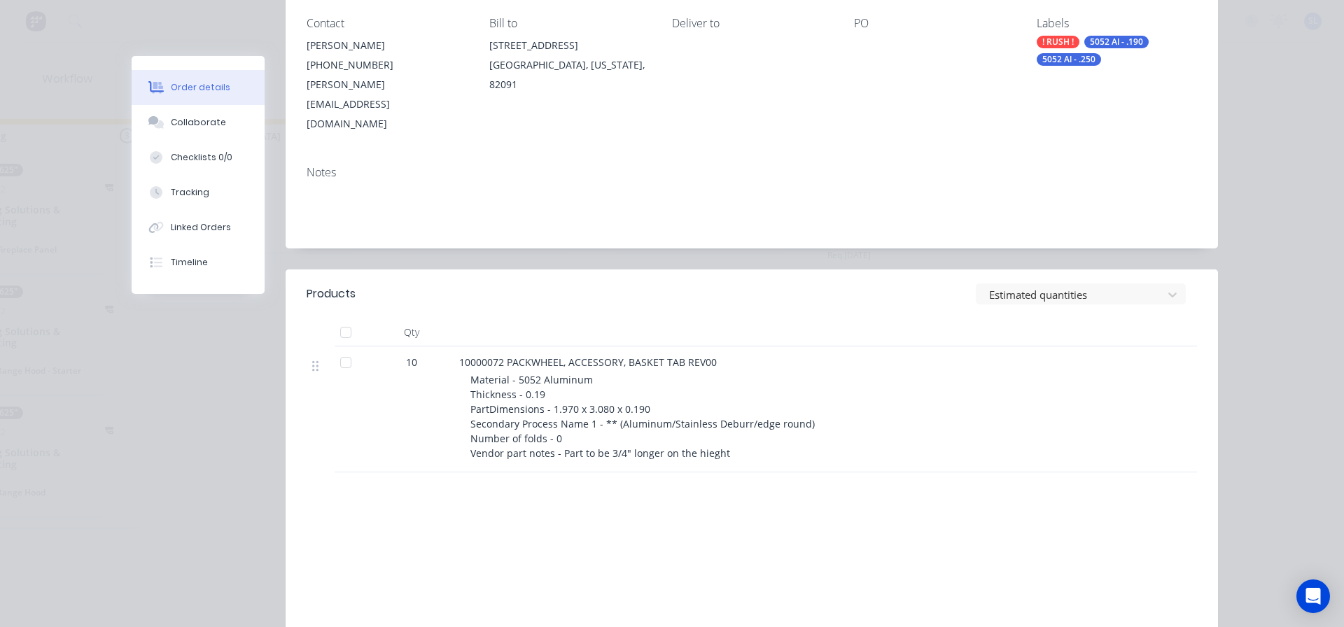
scroll to position [293, 0]
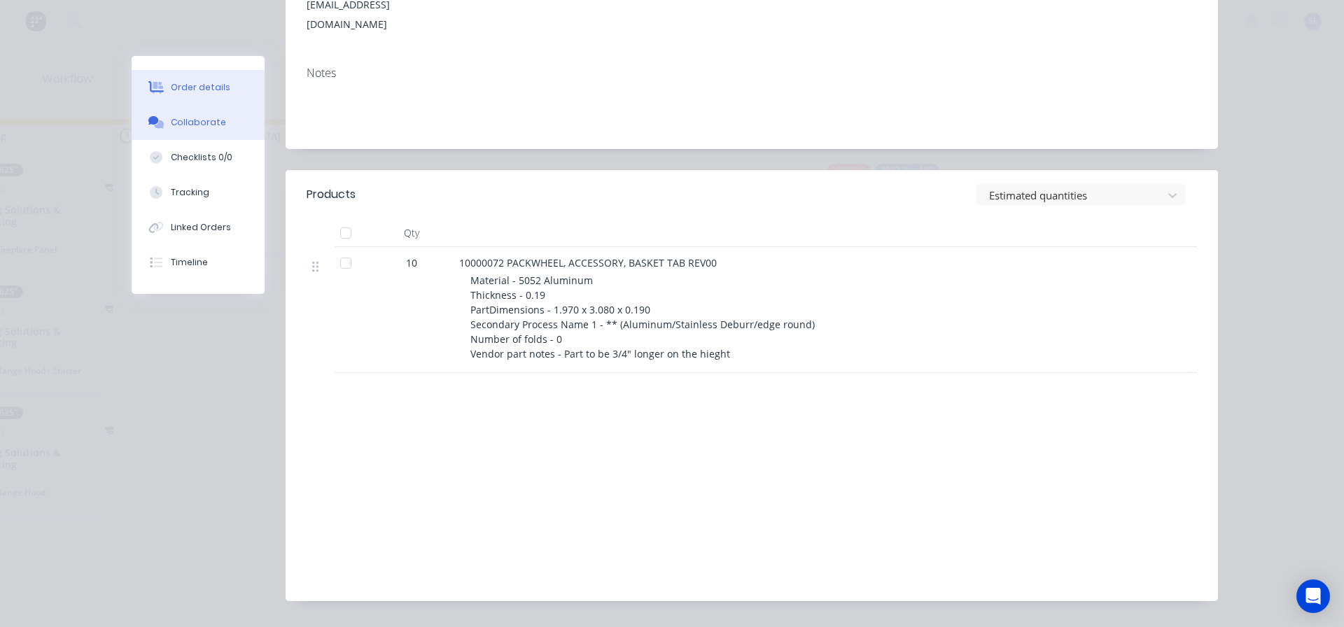
click at [216, 133] on button "Collaborate" at bounding box center [198, 122] width 133 height 35
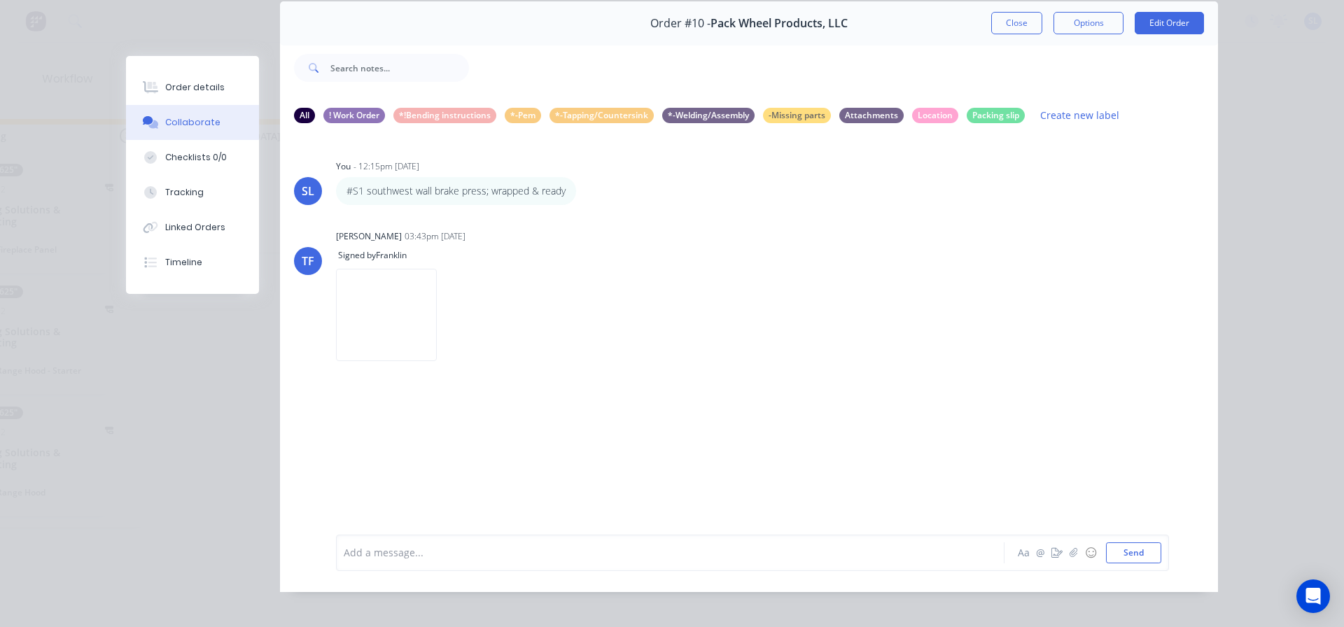
scroll to position [70, 0]
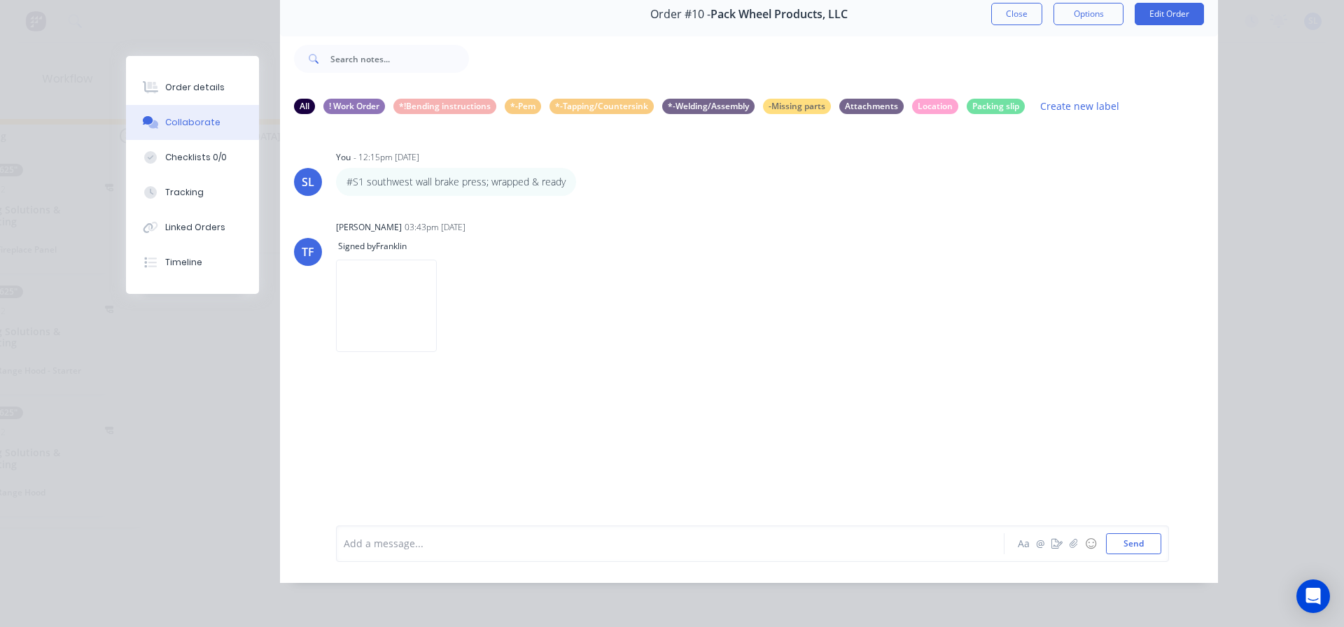
click at [404, 312] on img at bounding box center [386, 306] width 101 height 92
click at [994, 13] on button "Close" at bounding box center [1016, 14] width 51 height 22
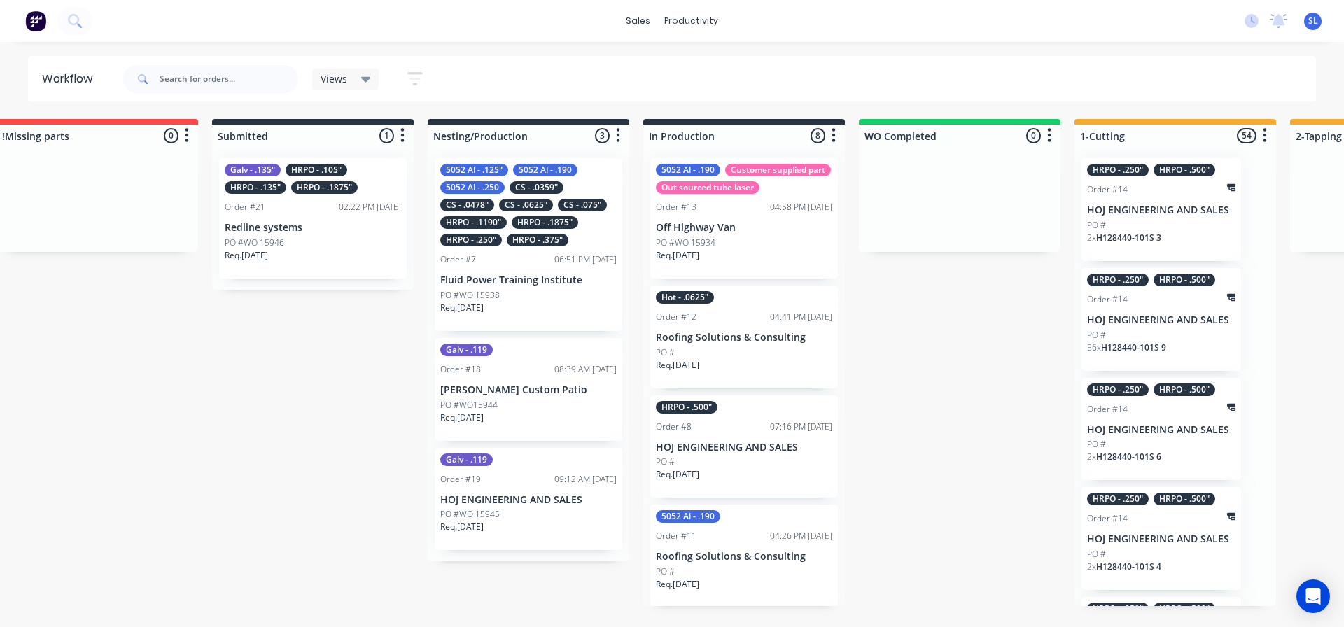
scroll to position [0, 0]
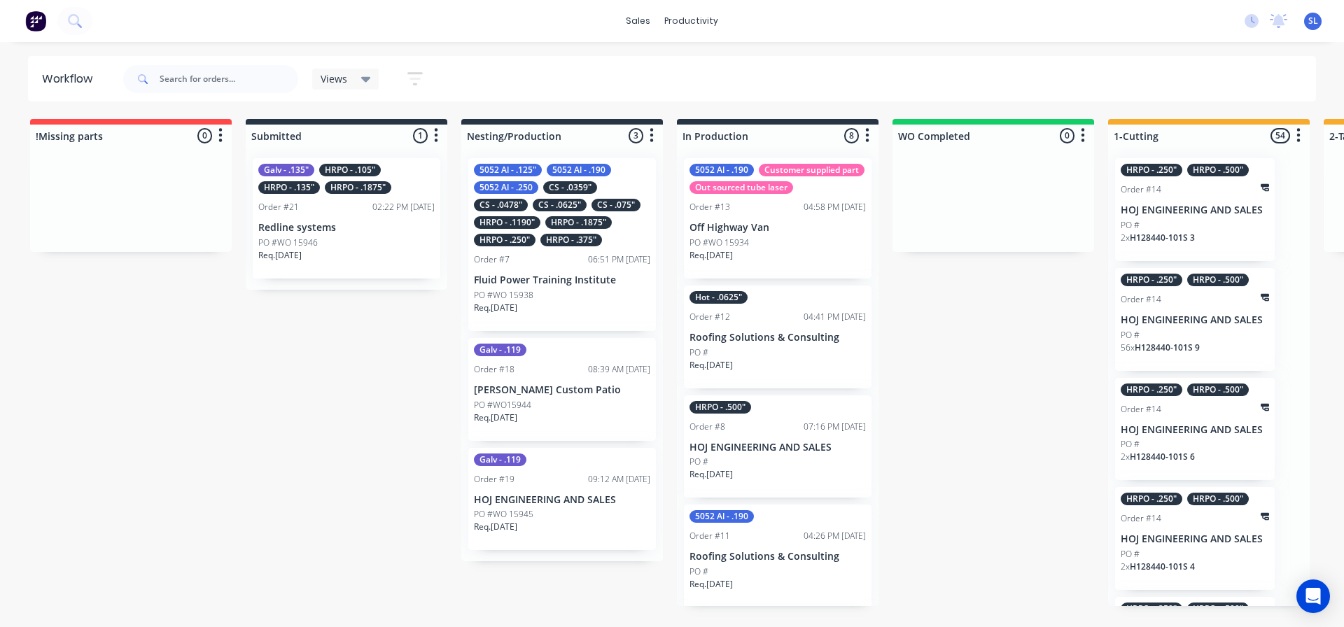
click at [382, 242] on div "PO #WO 15946" at bounding box center [346, 243] width 176 height 13
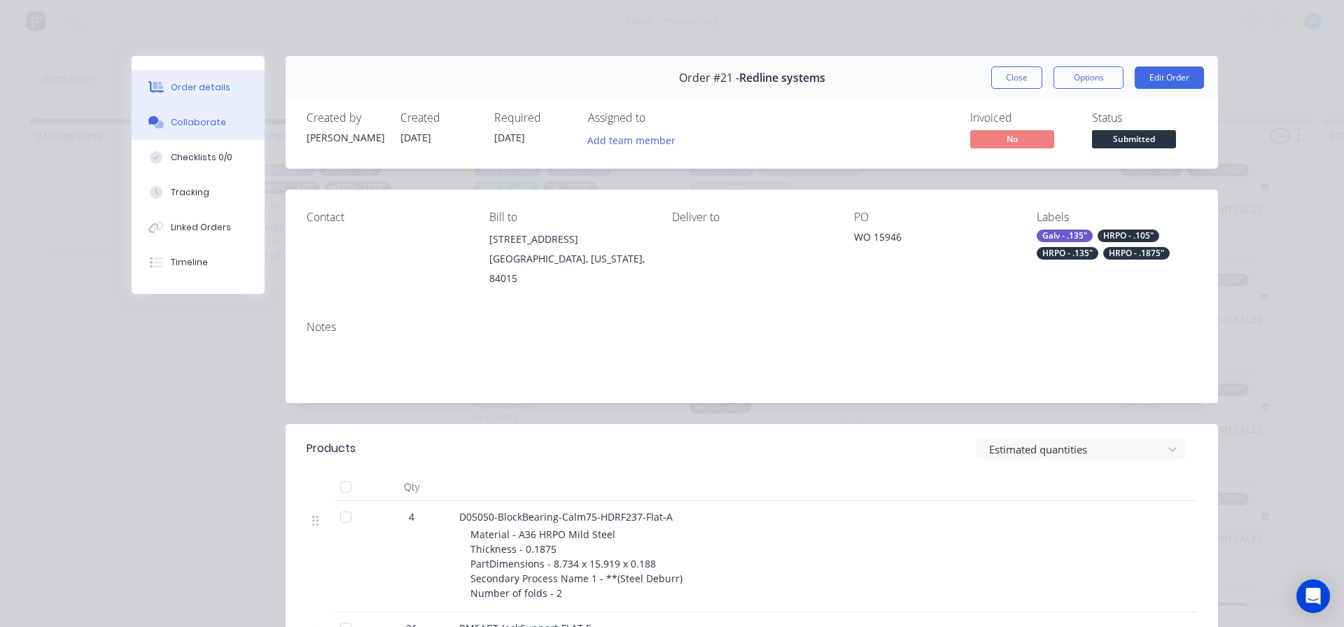
click at [175, 123] on div "Collaborate" at bounding box center [198, 122] width 55 height 13
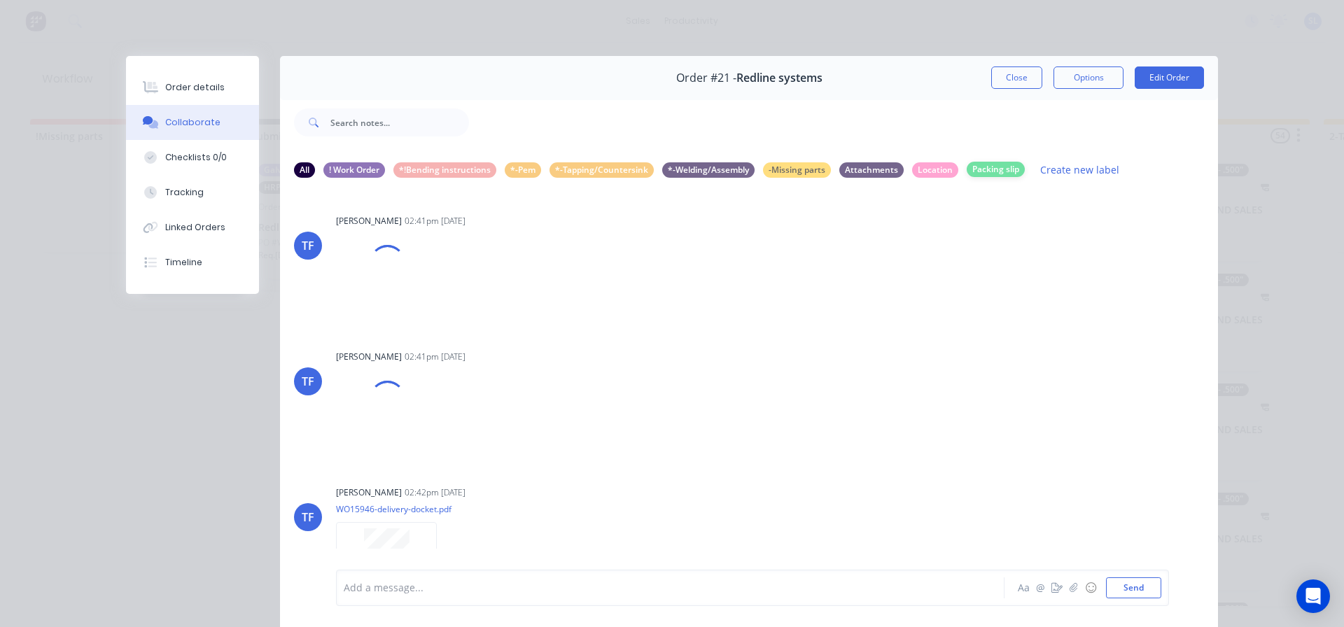
click at [1000, 173] on div "Packing slip" at bounding box center [996, 169] width 58 height 15
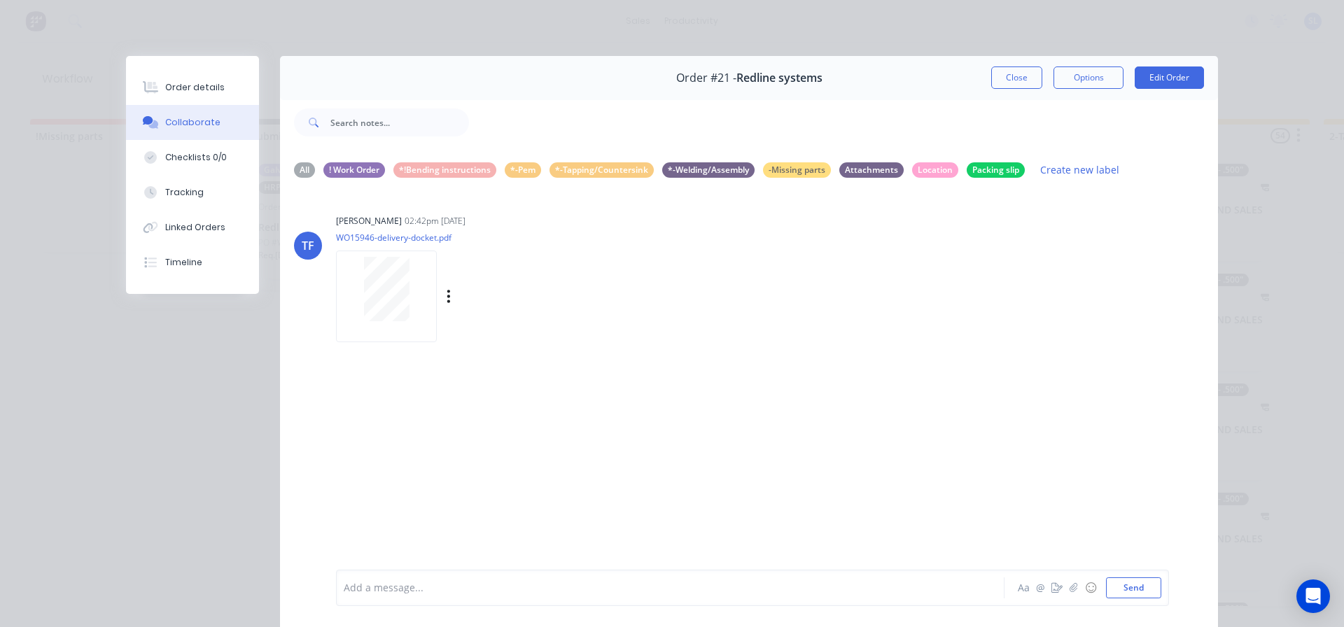
click at [407, 296] on div at bounding box center [386, 289] width 88 height 64
click at [1000, 82] on button "Close" at bounding box center [1016, 78] width 51 height 22
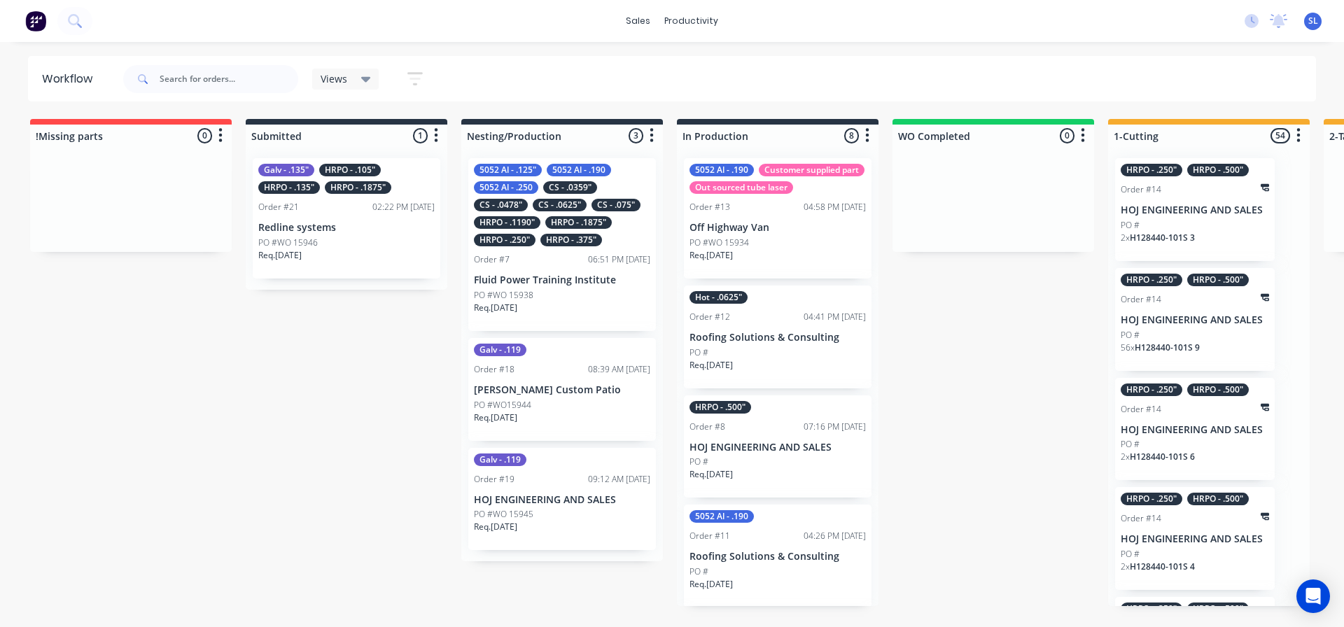
click at [398, 207] on div "02:22 PM [DATE]" at bounding box center [403, 207] width 62 height 13
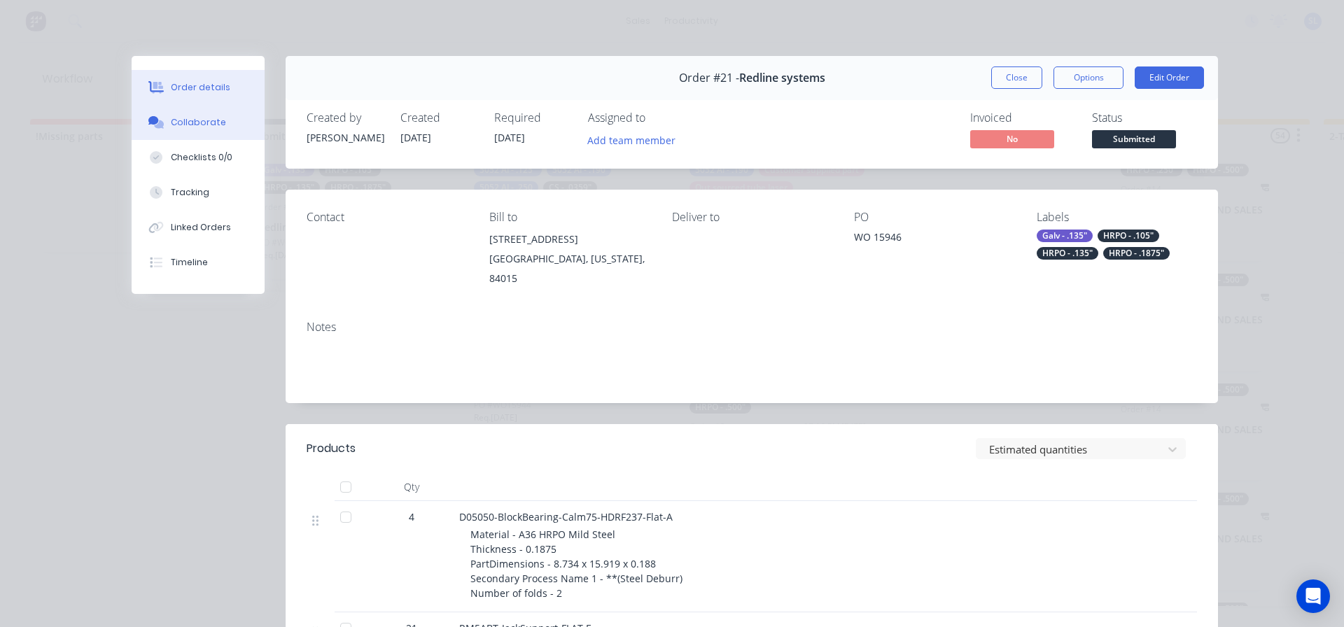
click at [187, 120] on div "Collaborate" at bounding box center [198, 122] width 55 height 13
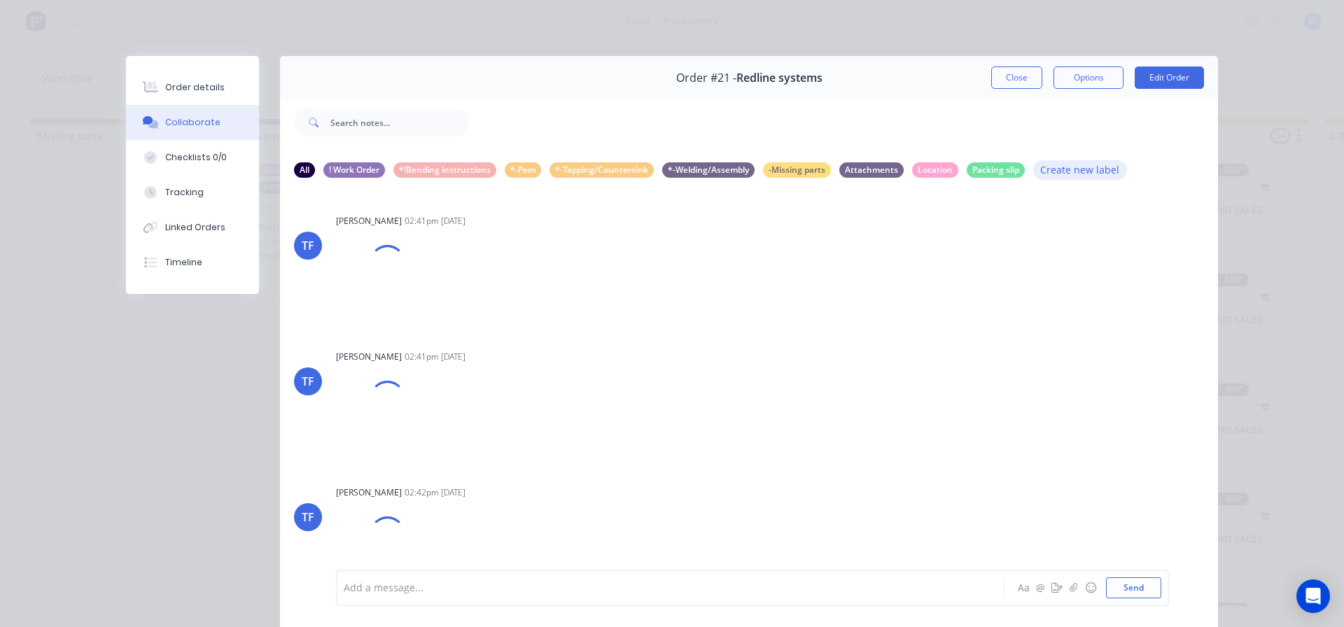
click at [1068, 165] on button "Create new label" at bounding box center [1080, 169] width 94 height 19
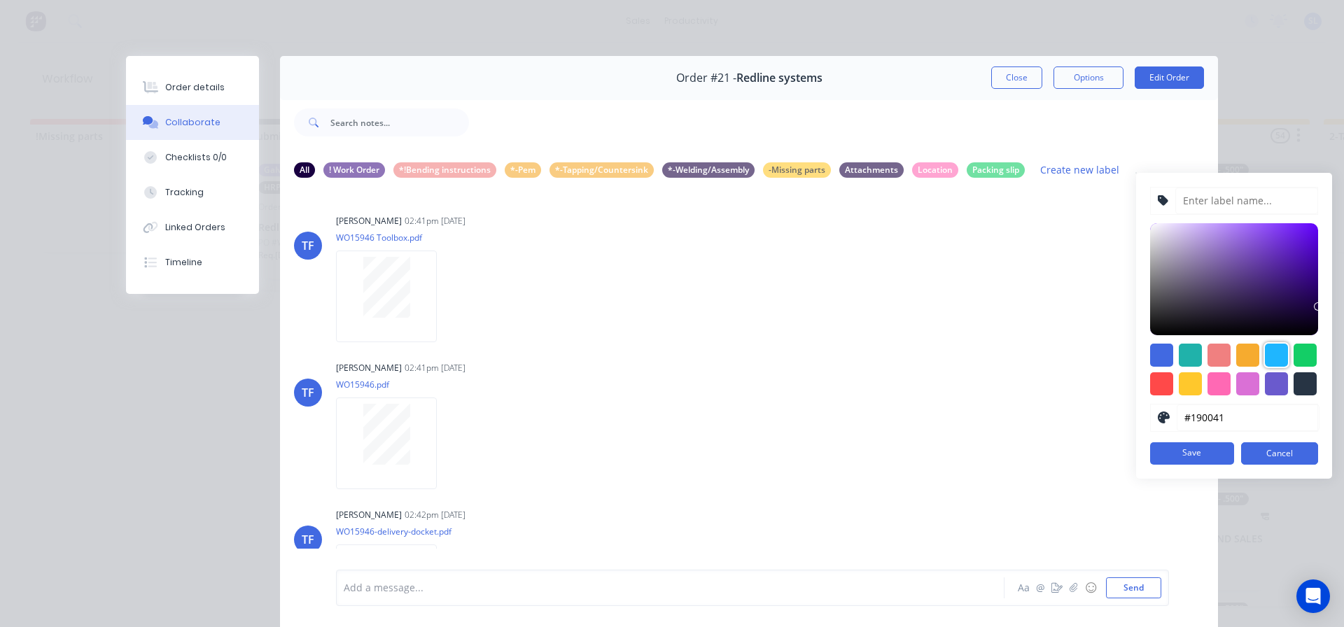
click at [1265, 355] on div at bounding box center [1276, 355] width 23 height 23
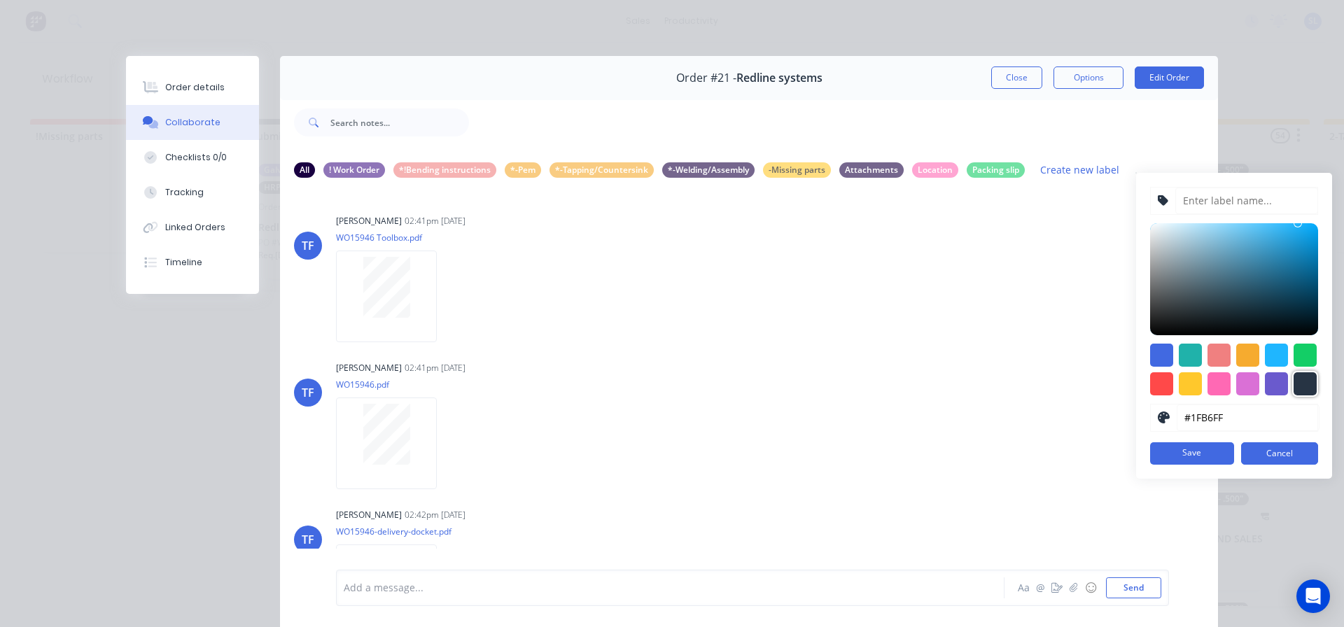
click at [1294, 379] on div at bounding box center [1305, 383] width 23 height 23
type input "#273444"
click at [1224, 203] on input at bounding box center [1246, 201] width 143 height 27
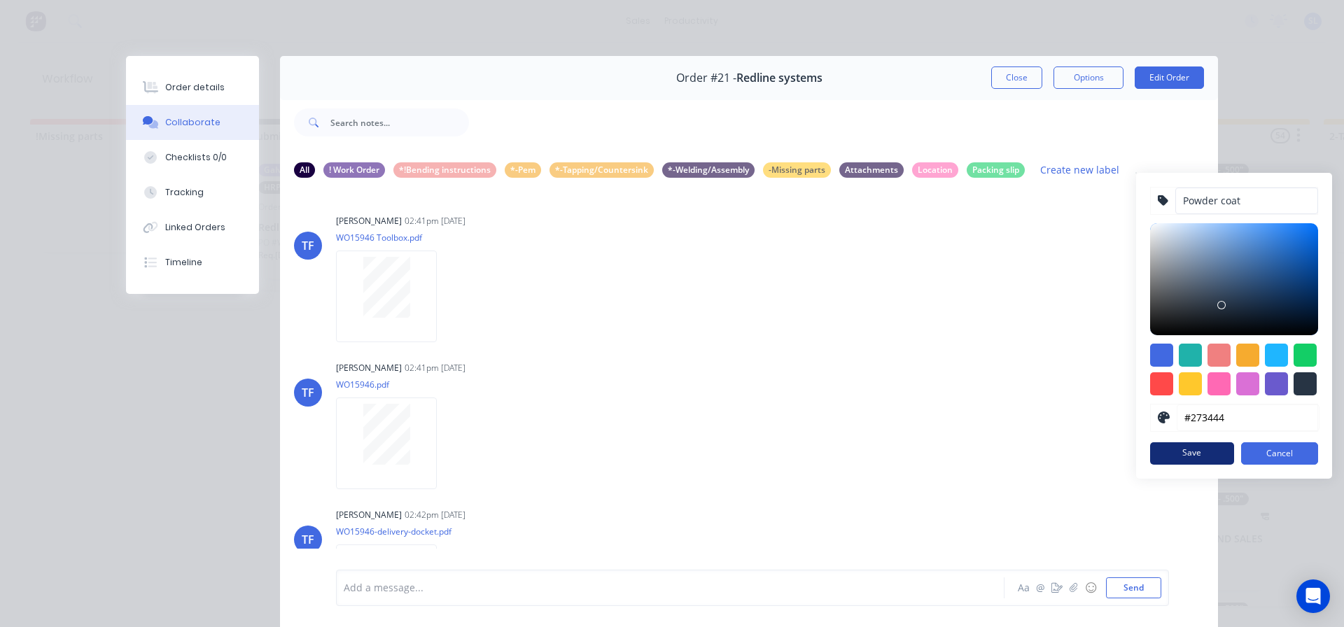
type input "Powder coat"
click at [1193, 457] on button "Save" at bounding box center [1192, 453] width 84 height 22
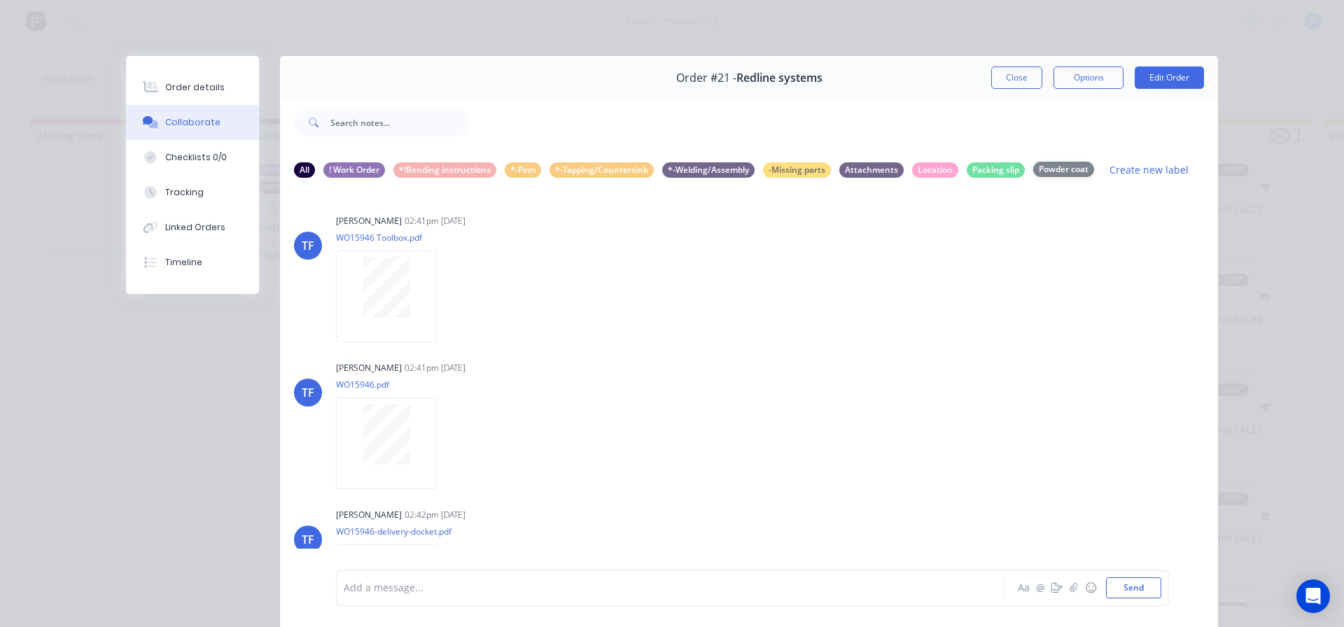
click at [1066, 174] on div "Powder coat" at bounding box center [1063, 169] width 61 height 15
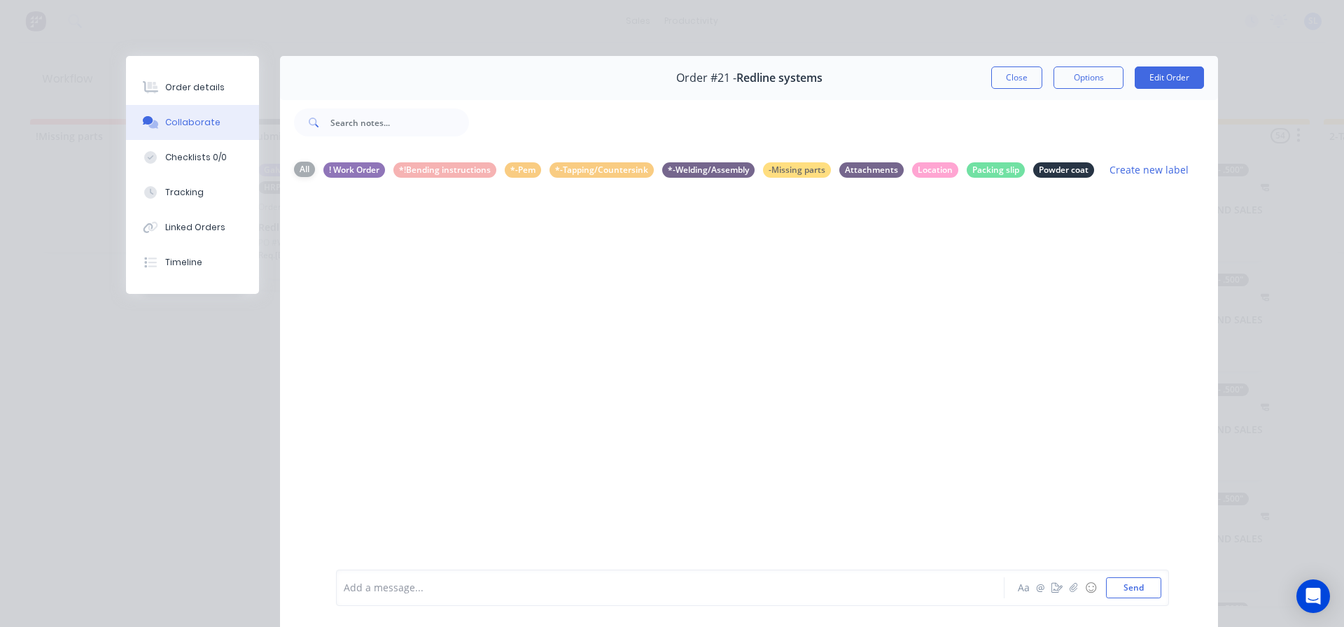
click at [294, 173] on div "All" at bounding box center [304, 169] width 21 height 15
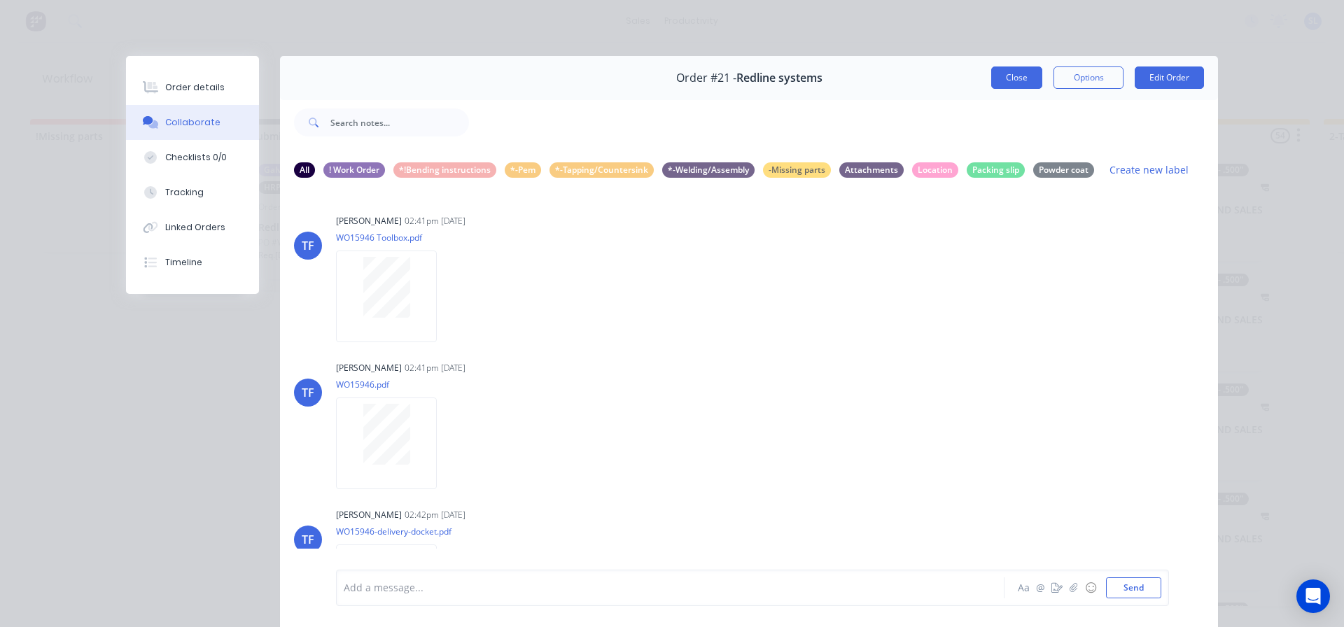
click at [997, 73] on button "Close" at bounding box center [1016, 78] width 51 height 22
